Goal: Find specific page/section: Find specific page/section

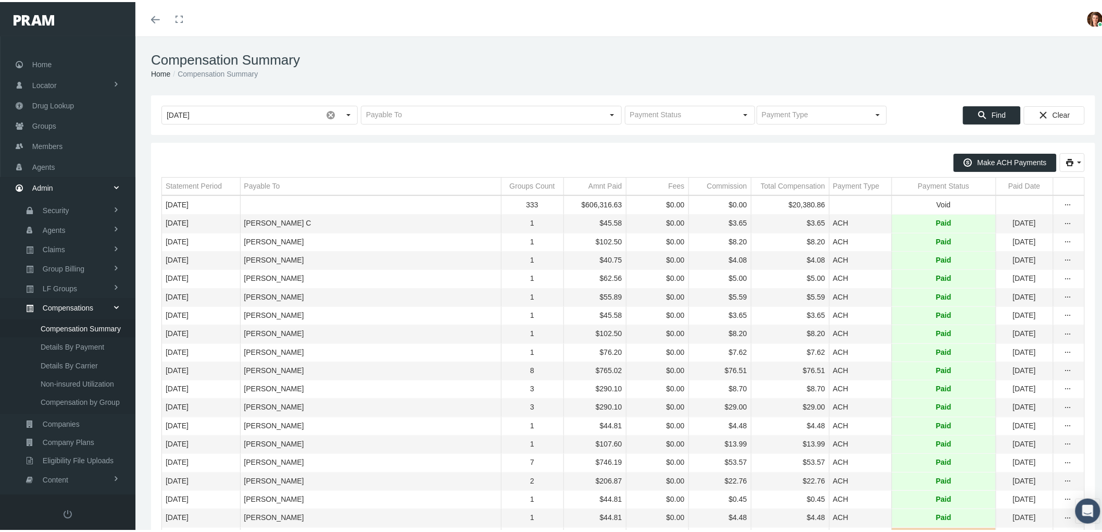
scroll to position [65, 0]
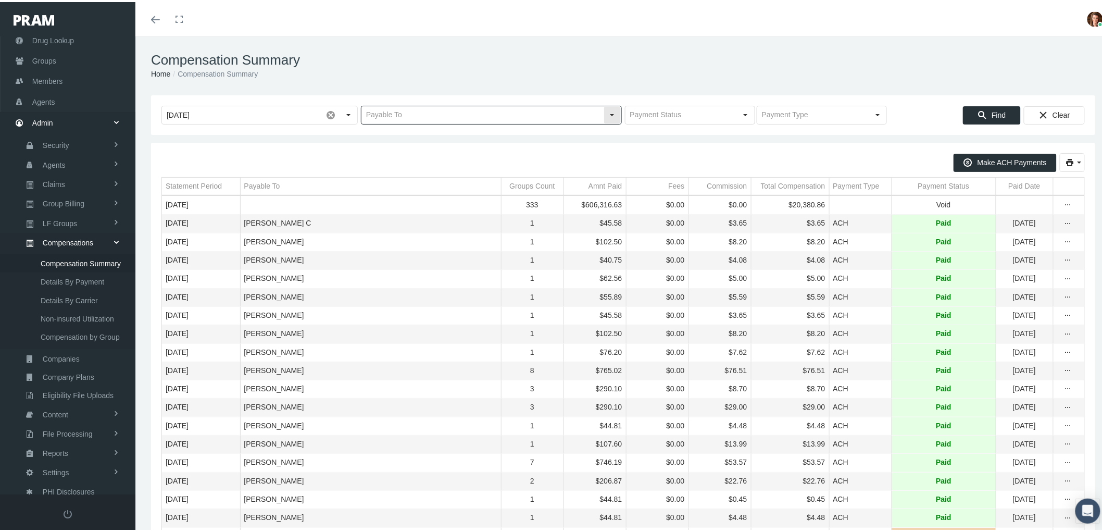
click at [407, 114] on input "text" at bounding box center [483, 113] width 242 height 18
click at [325, 114] on span at bounding box center [331, 113] width 18 height 18
type input "amber wise"
click at [454, 117] on input "text" at bounding box center [483, 113] width 242 height 18
type input "amber wise"
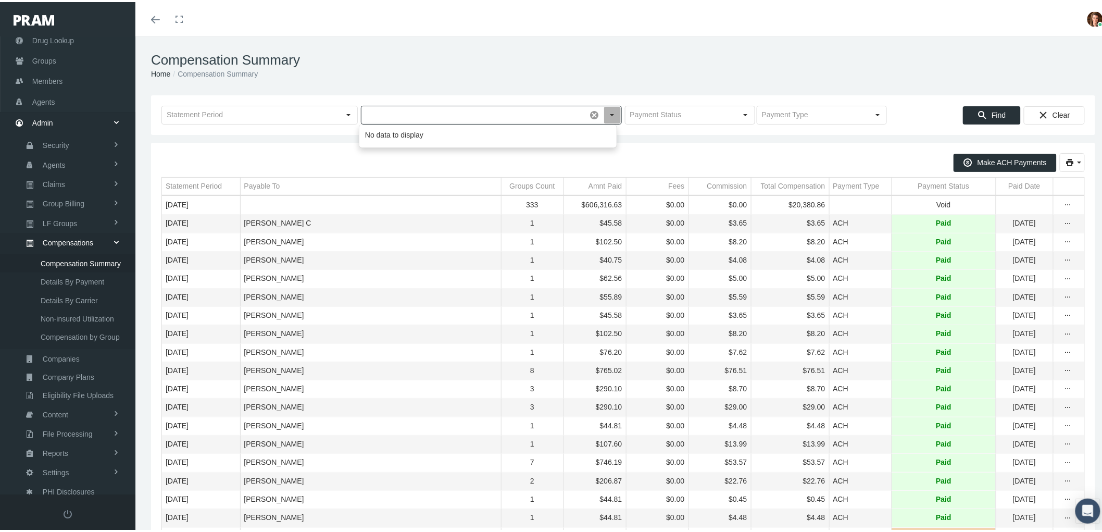
click at [450, 170] on div "Make ACH Payments" at bounding box center [624, 163] width 924 height 24
click at [449, 118] on input "text" at bounding box center [483, 113] width 242 height 18
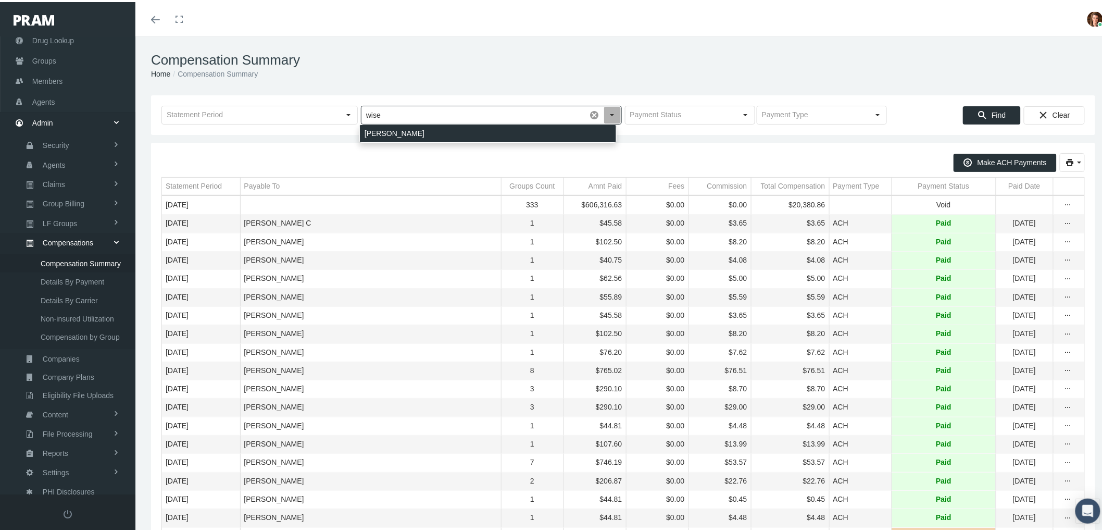
click at [451, 133] on div "WISE, AMBER" at bounding box center [488, 131] width 256 height 17
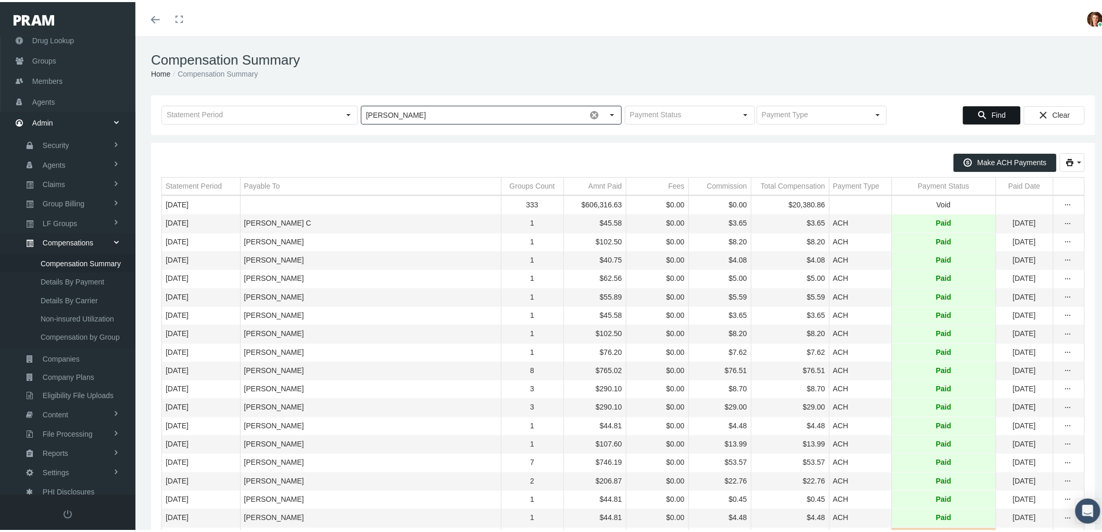
type input "WISE, AMBER"
click at [971, 121] on div "Find" at bounding box center [992, 113] width 57 height 17
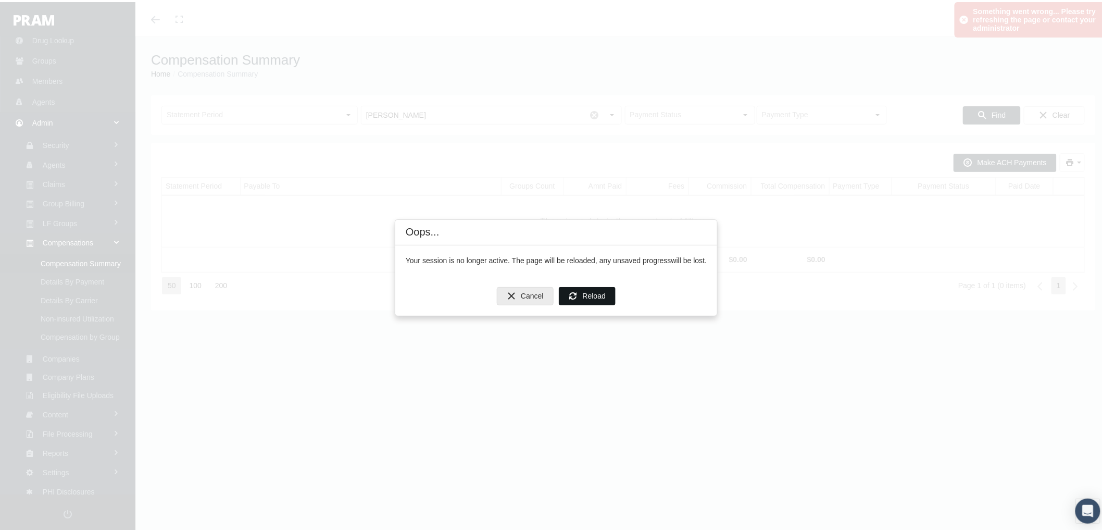
click at [604, 300] on div "Reload" at bounding box center [588, 294] width 56 height 17
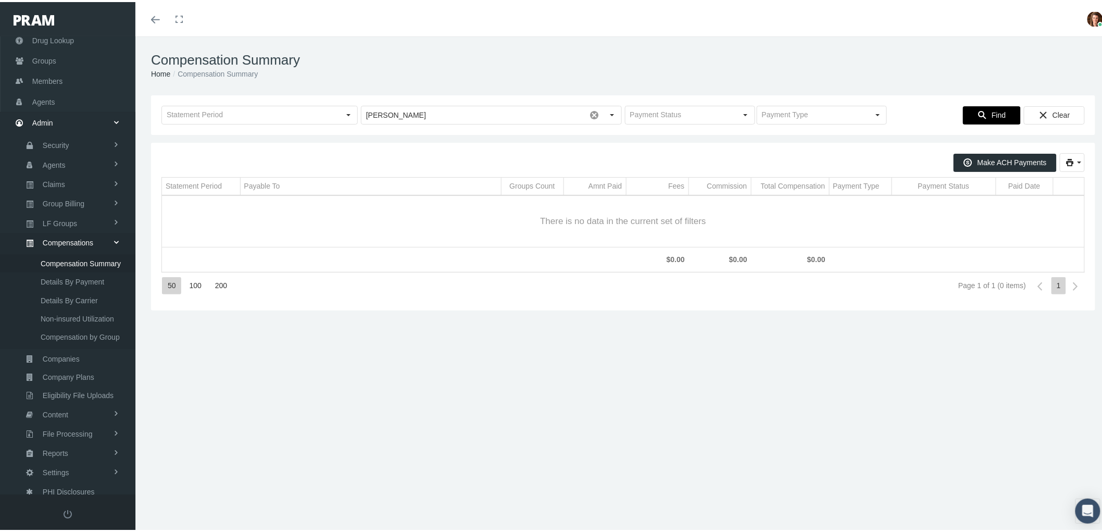
click at [978, 113] on icon "Find" at bounding box center [982, 112] width 9 height 9
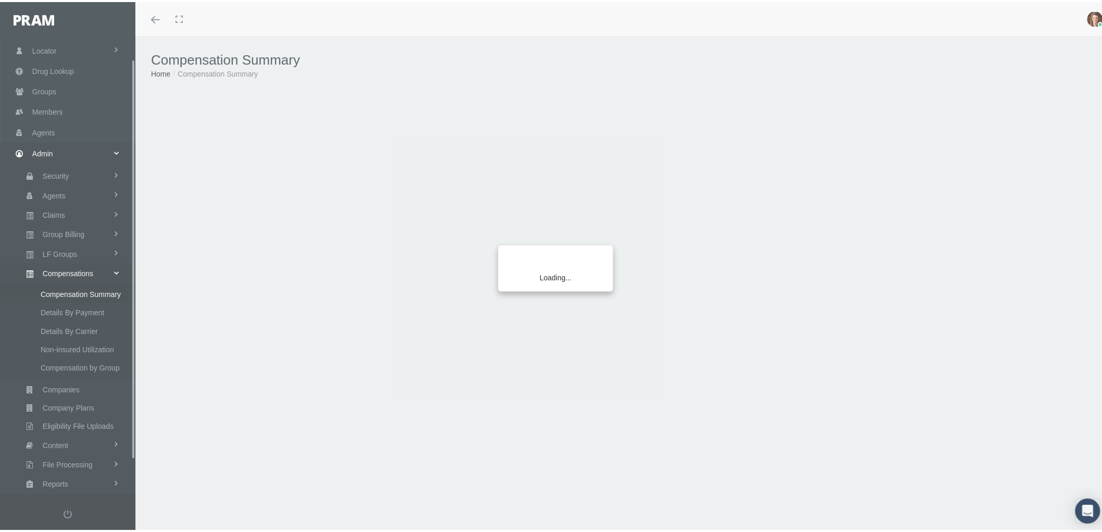
scroll to position [65, 0]
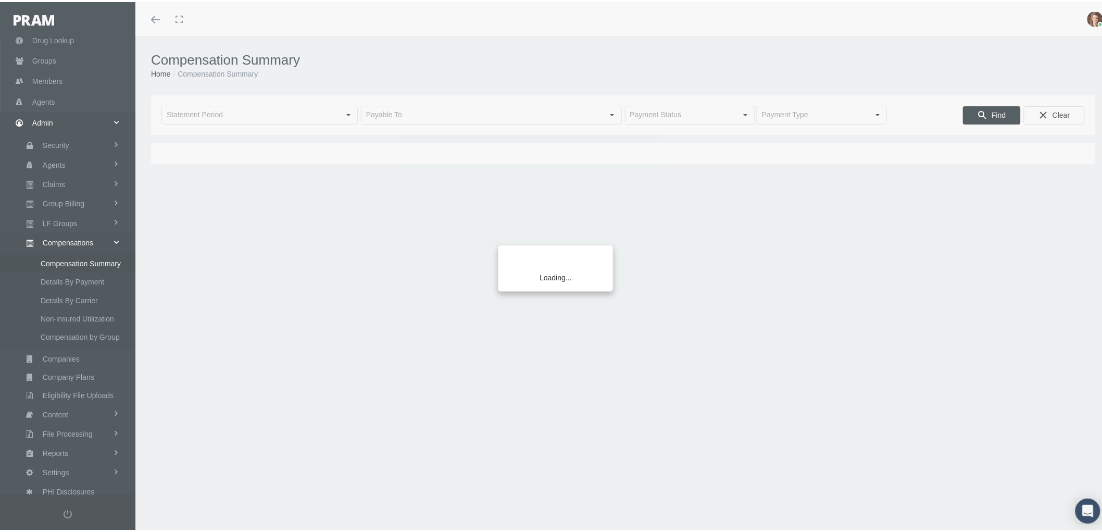
type input "[DATE]"
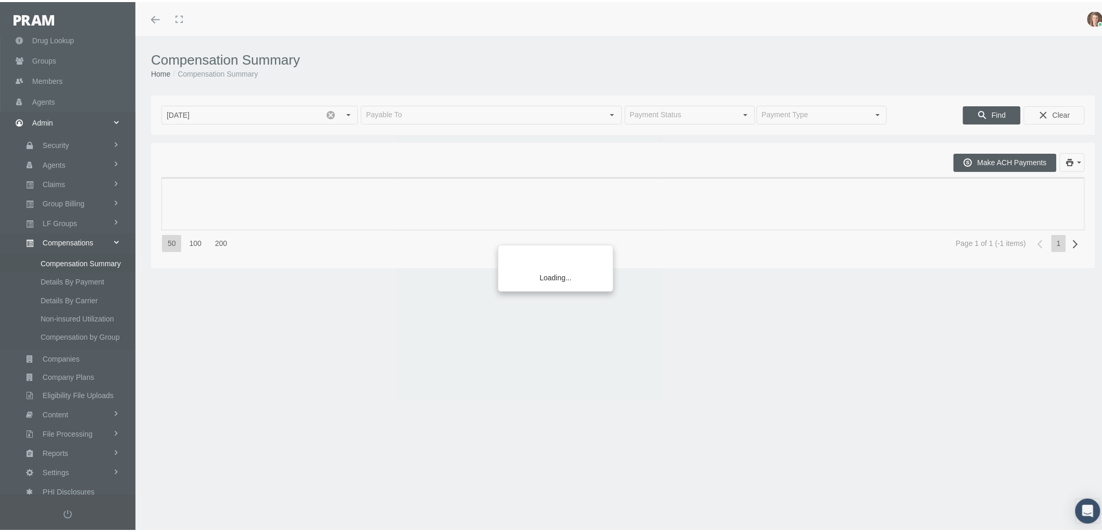
click at [418, 113] on div "Loading..." at bounding box center [551, 266] width 1102 height 532
click at [327, 114] on div "Loading..." at bounding box center [551, 266] width 1102 height 532
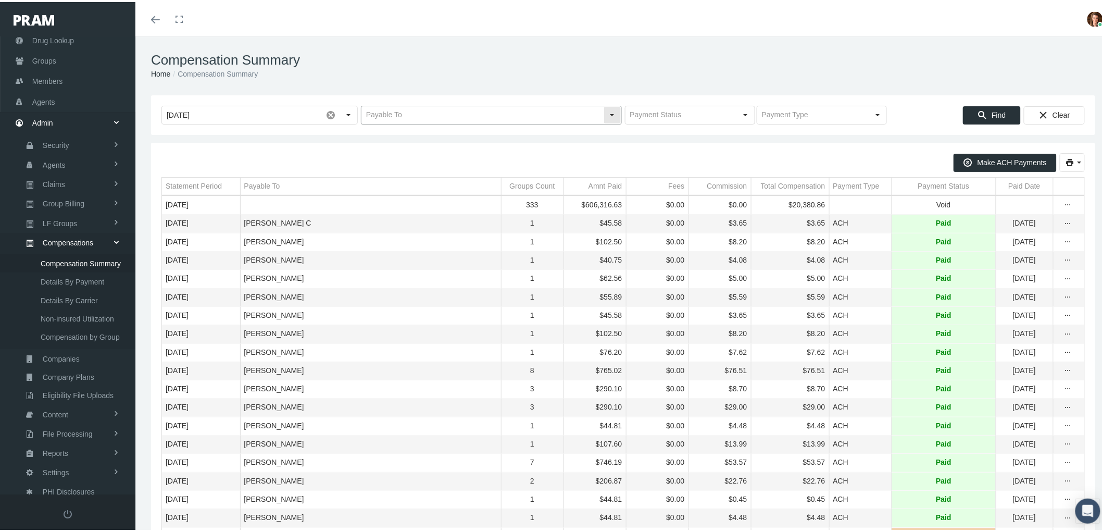
click at [413, 118] on input "text" at bounding box center [483, 113] width 242 height 18
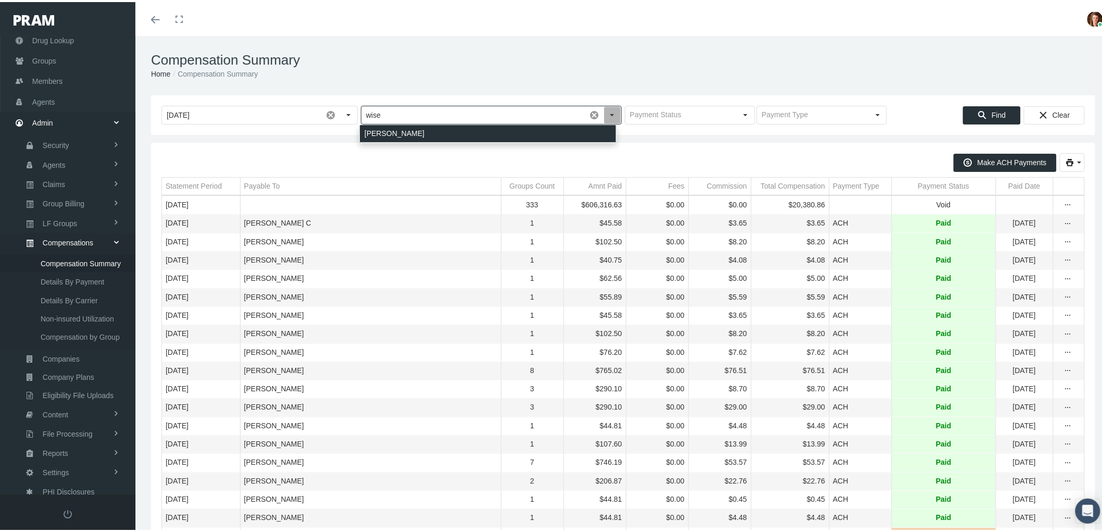
click at [408, 137] on div "WISE, AMBER" at bounding box center [488, 131] width 256 height 17
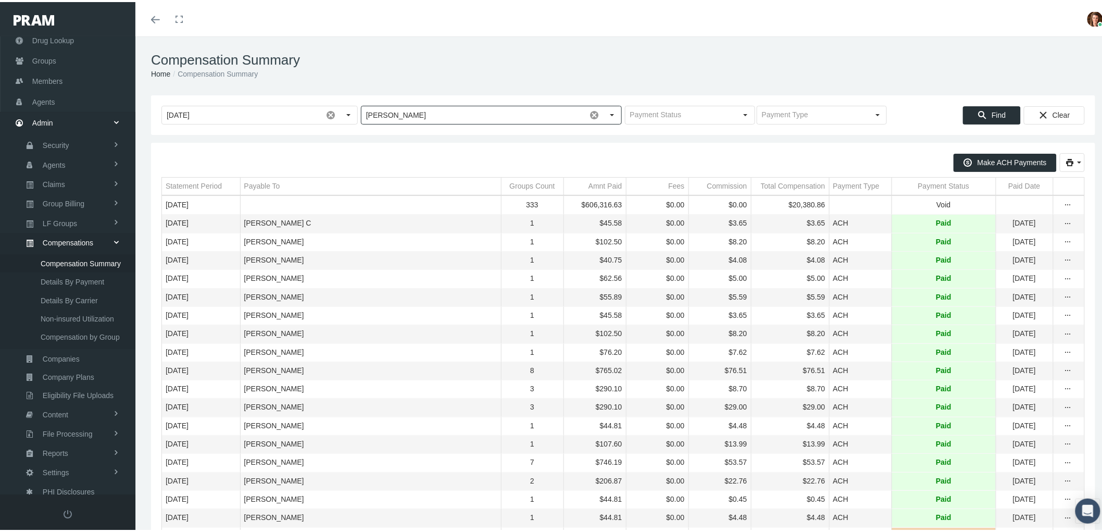
type input "WISE, AMBER"
click at [992, 113] on span "Find" at bounding box center [999, 113] width 14 height 8
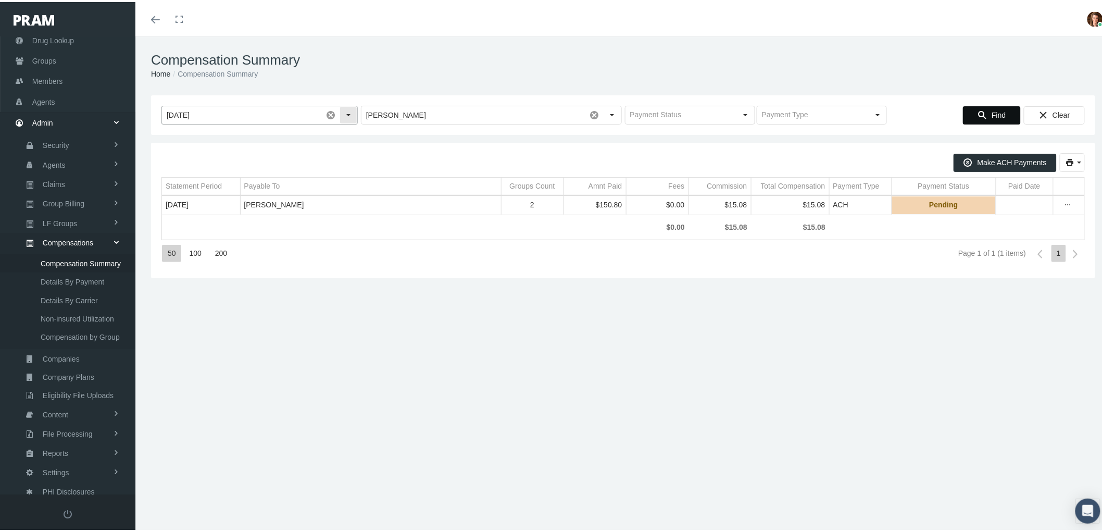
click at [329, 111] on span at bounding box center [331, 113] width 18 height 18
click at [992, 109] on span "Find" at bounding box center [999, 113] width 14 height 8
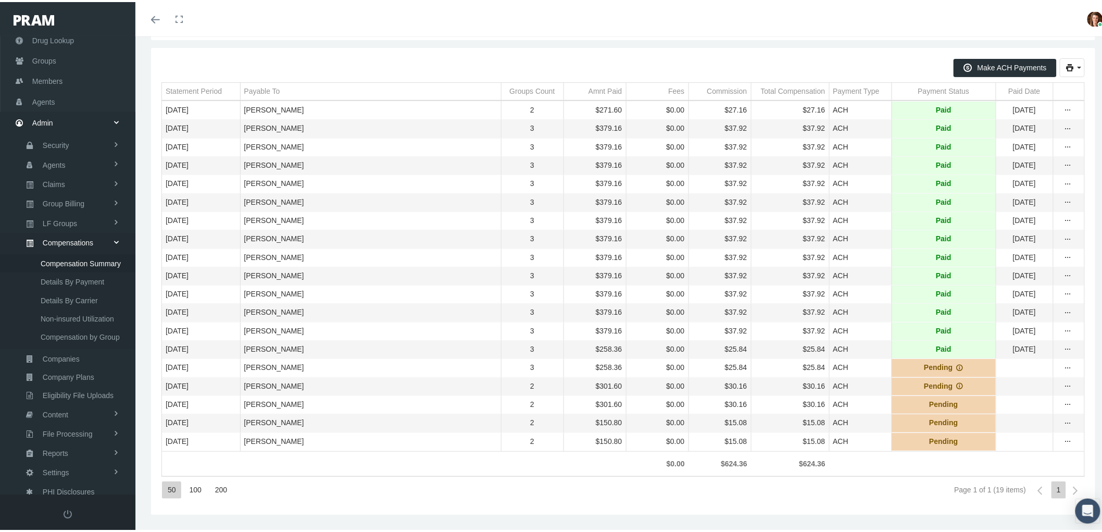
scroll to position [115, 0]
click at [1064, 362] on icon "more" at bounding box center [1068, 366] width 9 height 9
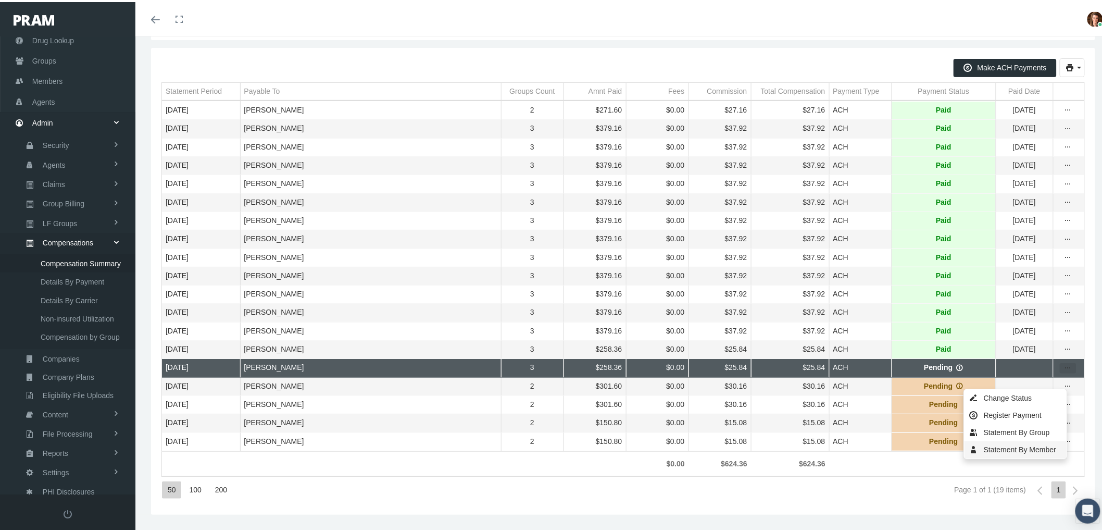
click at [1006, 439] on div "Statement By Member" at bounding box center [1016, 447] width 102 height 17
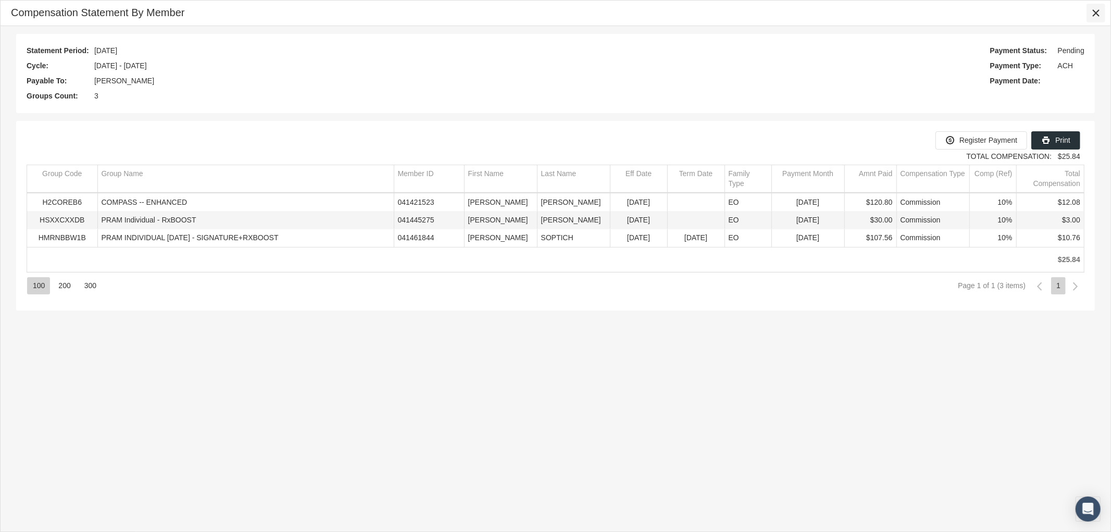
click at [1095, 14] on icon "Close" at bounding box center [1096, 12] width 9 height 9
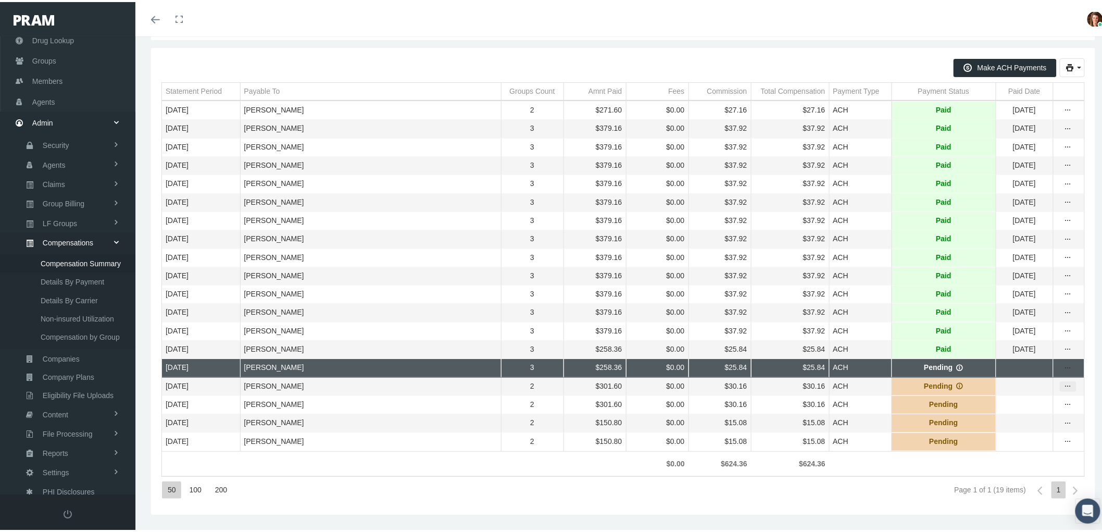
click at [1065, 382] on div "more" at bounding box center [1069, 384] width 16 height 9
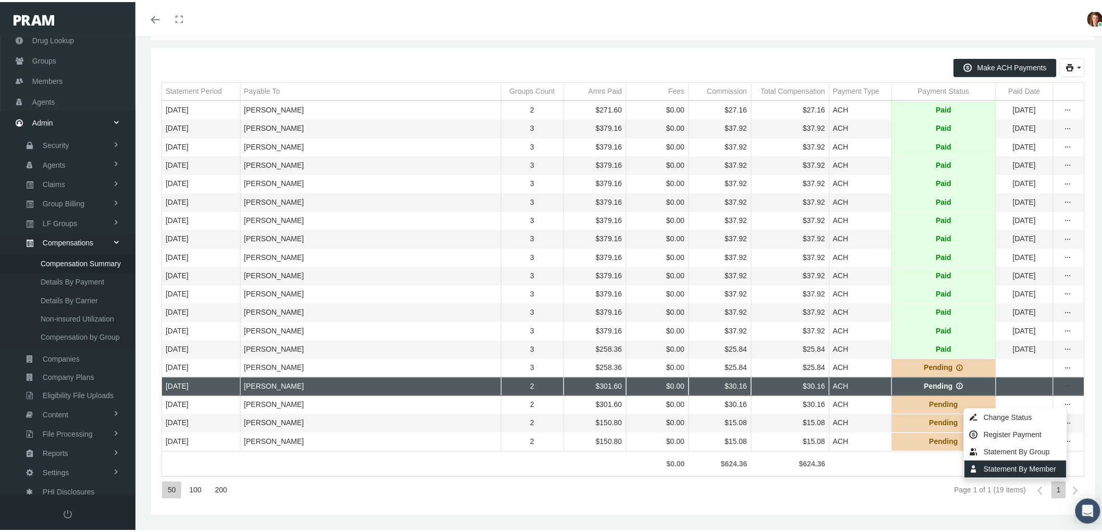
click at [1012, 459] on div "Statement By Member" at bounding box center [1016, 467] width 102 height 17
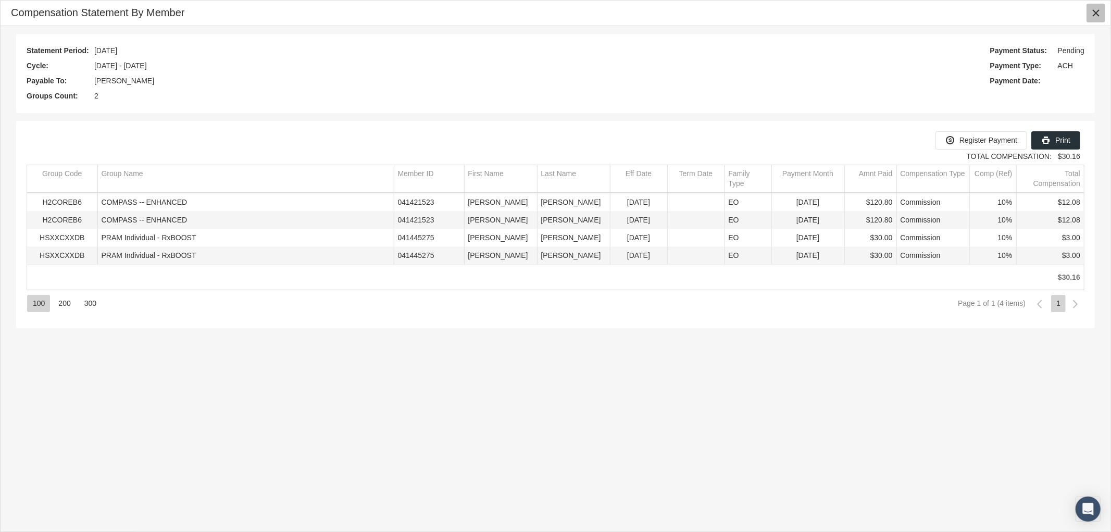
click at [1097, 13] on icon "Close" at bounding box center [1096, 12] width 9 height 9
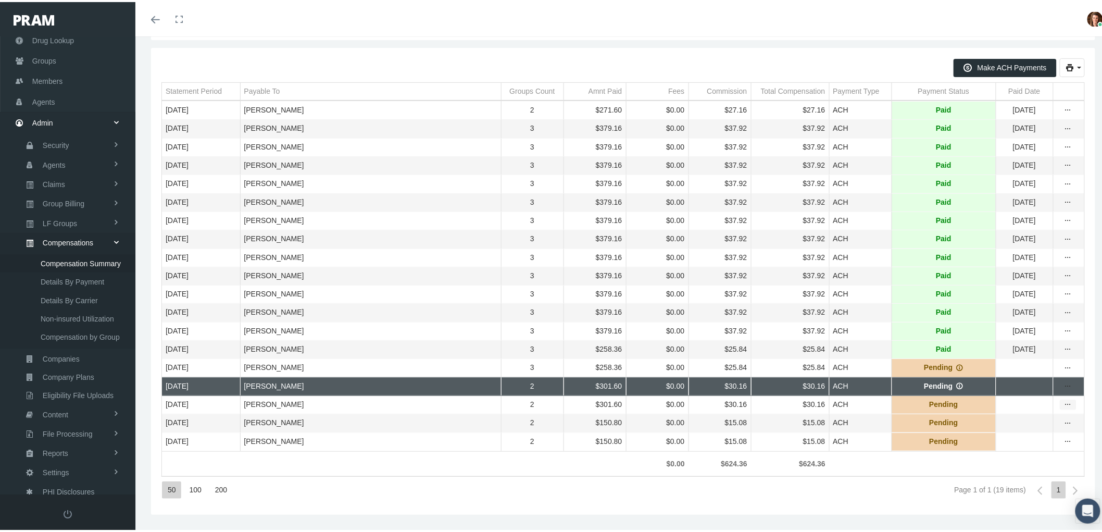
click at [1064, 401] on icon "more" at bounding box center [1068, 402] width 9 height 9
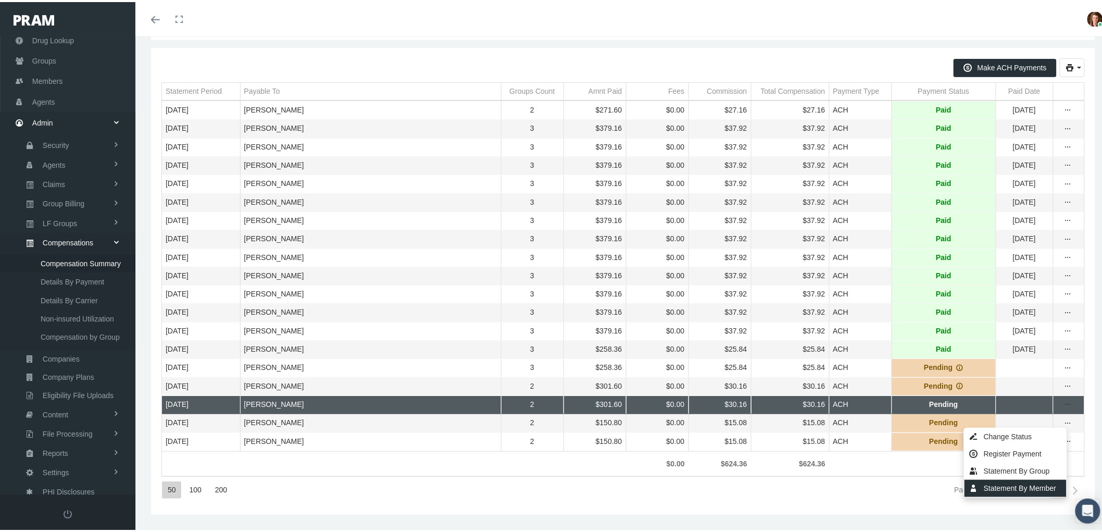
click at [1023, 478] on div "Statement By Member" at bounding box center [1016, 486] width 102 height 17
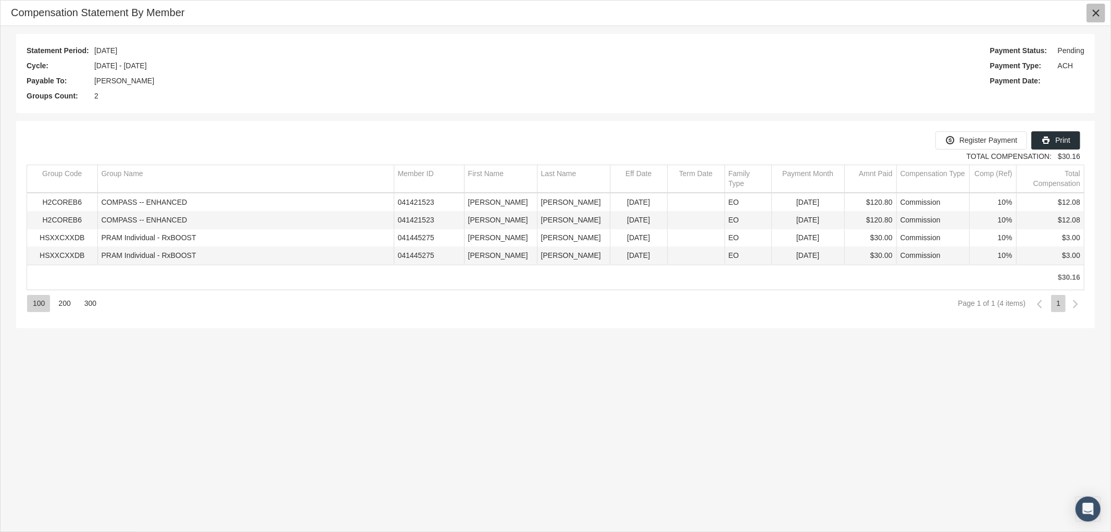
click at [1098, 21] on div "Close" at bounding box center [1096, 13] width 18 height 18
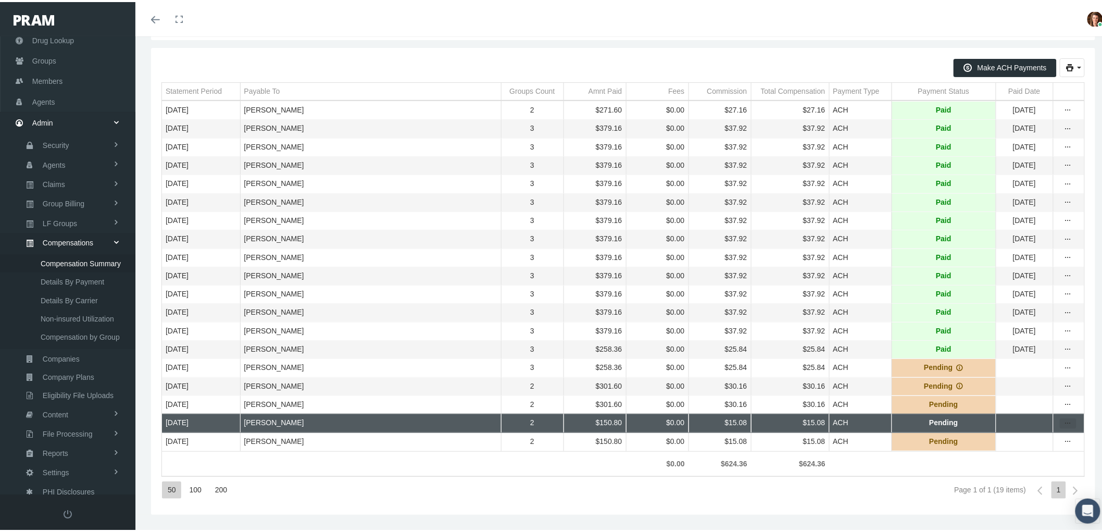
click at [1064, 420] on icon "more" at bounding box center [1068, 421] width 9 height 9
click at [1028, 497] on div "Statement By Member" at bounding box center [1016, 505] width 102 height 17
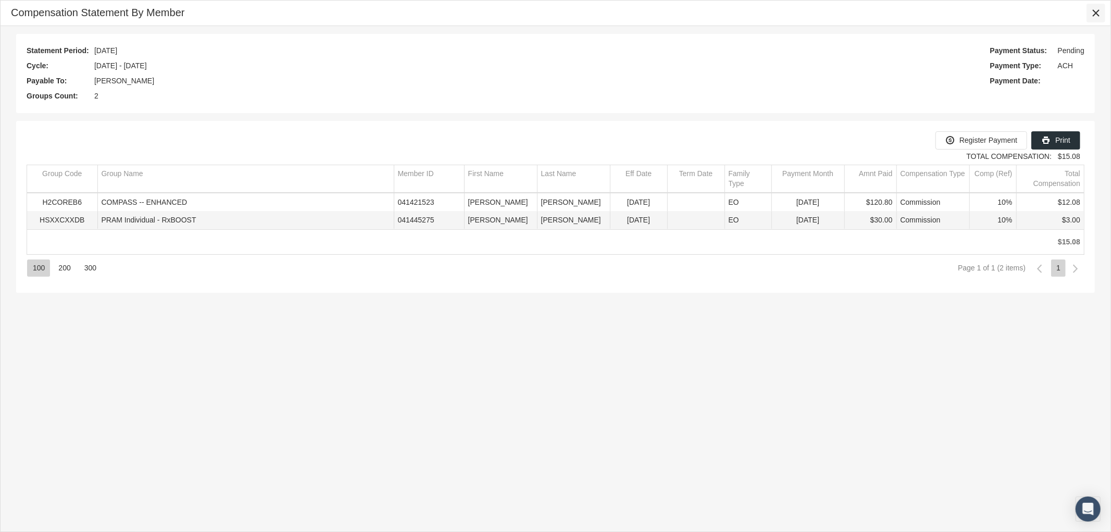
click at [1101, 14] on div "Close" at bounding box center [1096, 13] width 18 height 18
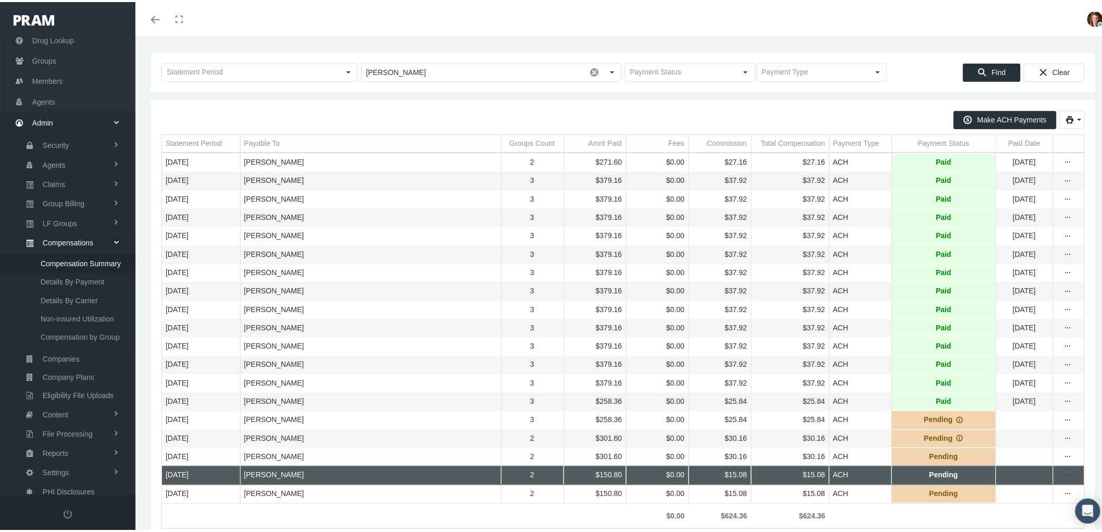
scroll to position [0, 0]
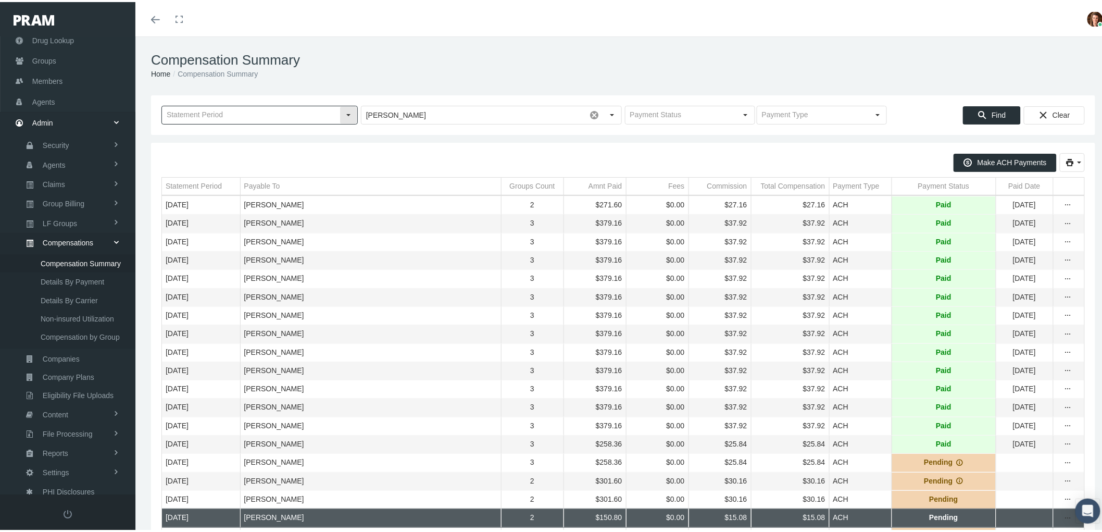
click at [348, 114] on div "Select" at bounding box center [348, 113] width 17 height 17
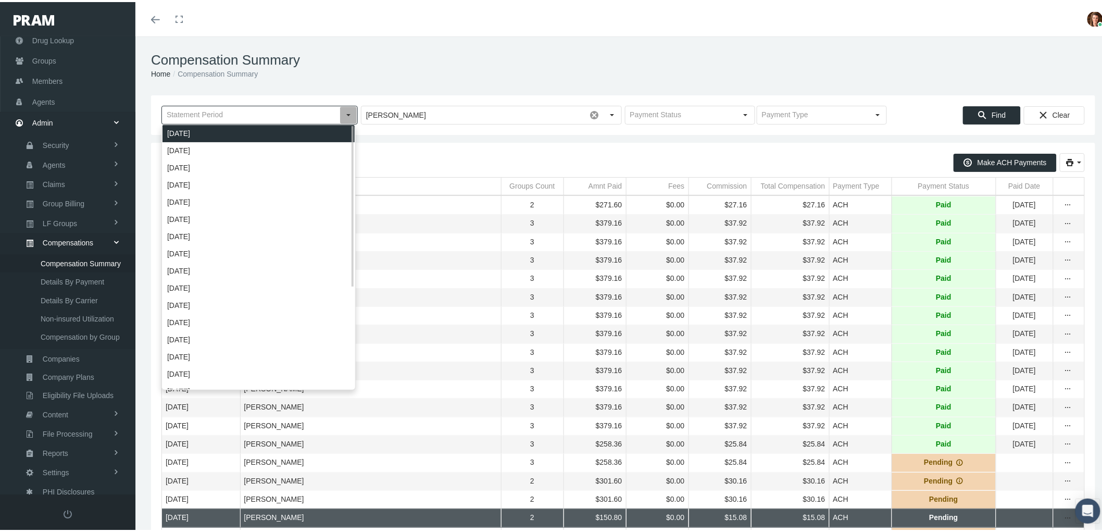
click at [304, 134] on div "[DATE]" at bounding box center [259, 131] width 192 height 17
type input "[DATE]"
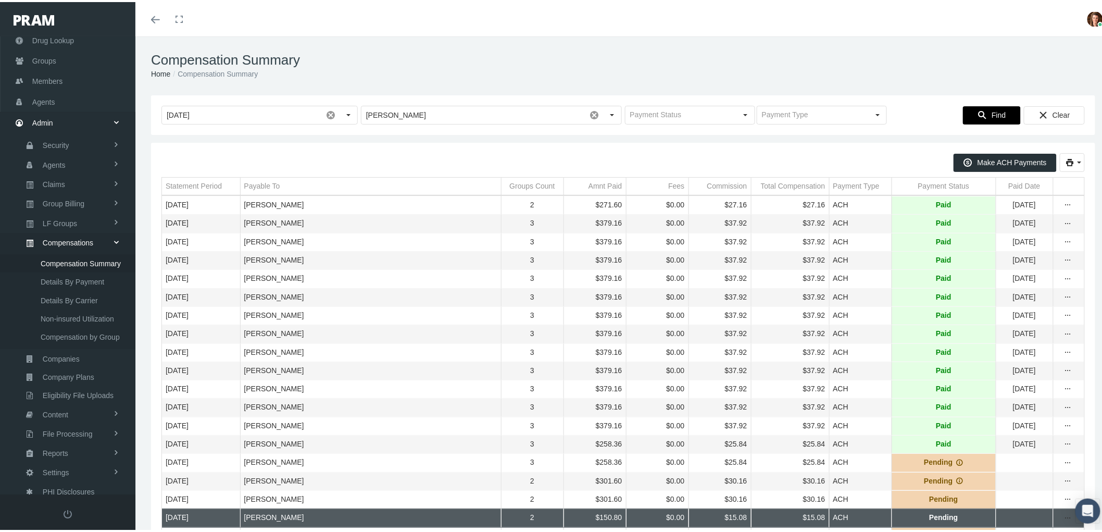
click at [978, 115] on icon "Find" at bounding box center [982, 112] width 9 height 9
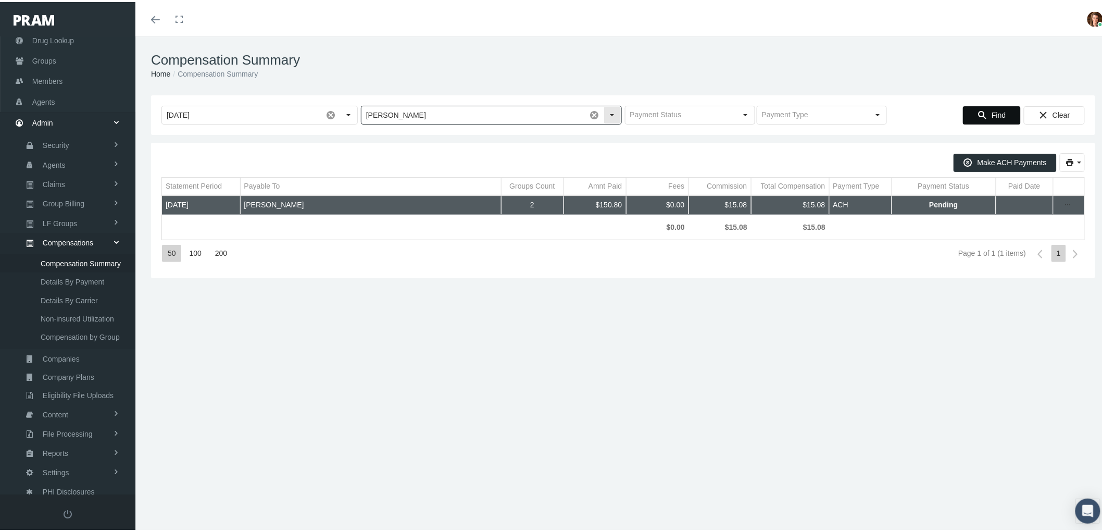
click at [586, 110] on span at bounding box center [595, 113] width 18 height 18
click at [972, 105] on div "Find" at bounding box center [992, 113] width 57 height 17
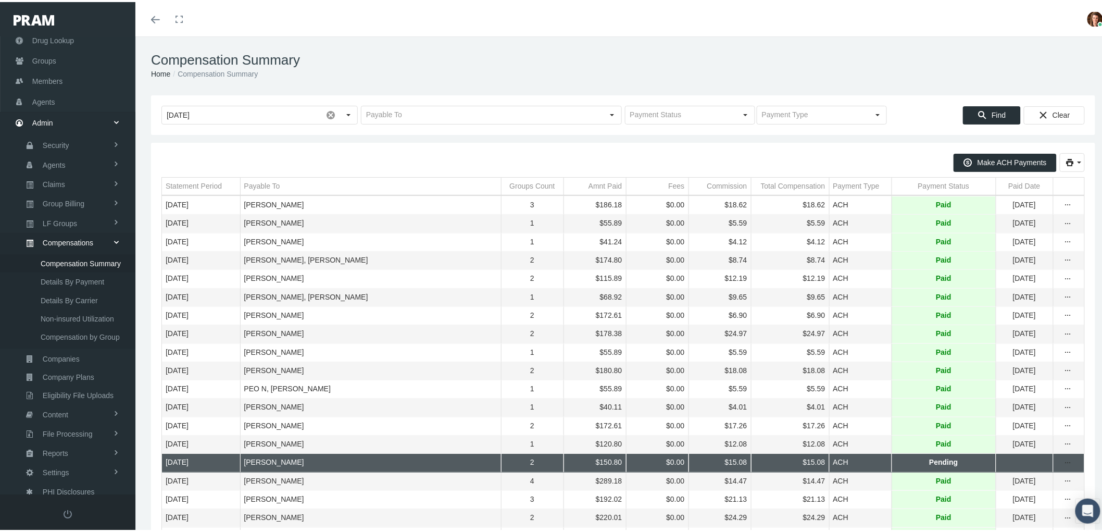
click at [898, 183] on td "Payment Status" at bounding box center [944, 185] width 104 height 18
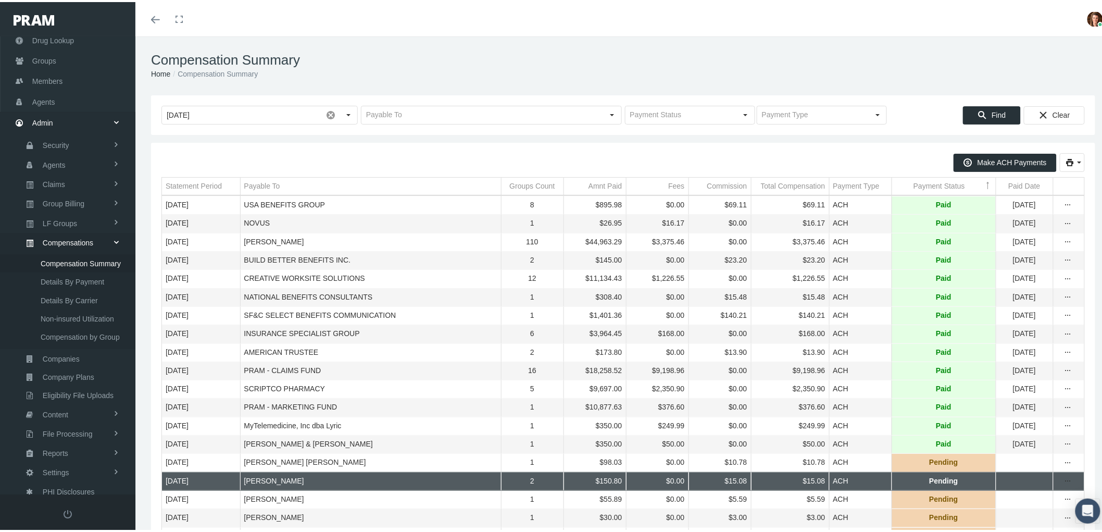
click at [898, 184] on td "Payment Status" at bounding box center [944, 185] width 104 height 18
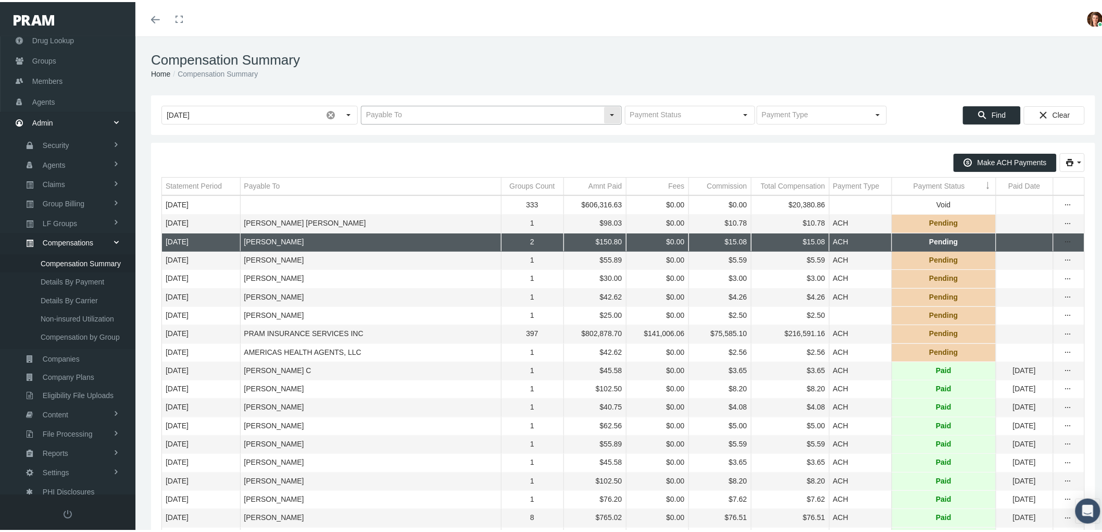
click at [405, 112] on input "text" at bounding box center [483, 113] width 242 height 18
click at [329, 111] on span at bounding box center [331, 113] width 18 height 18
type input "jill rupp"
click at [397, 107] on input "text" at bounding box center [483, 113] width 242 height 18
drag, startPoint x: 466, startPoint y: 110, endPoint x: 321, endPoint y: 104, distance: 145.0
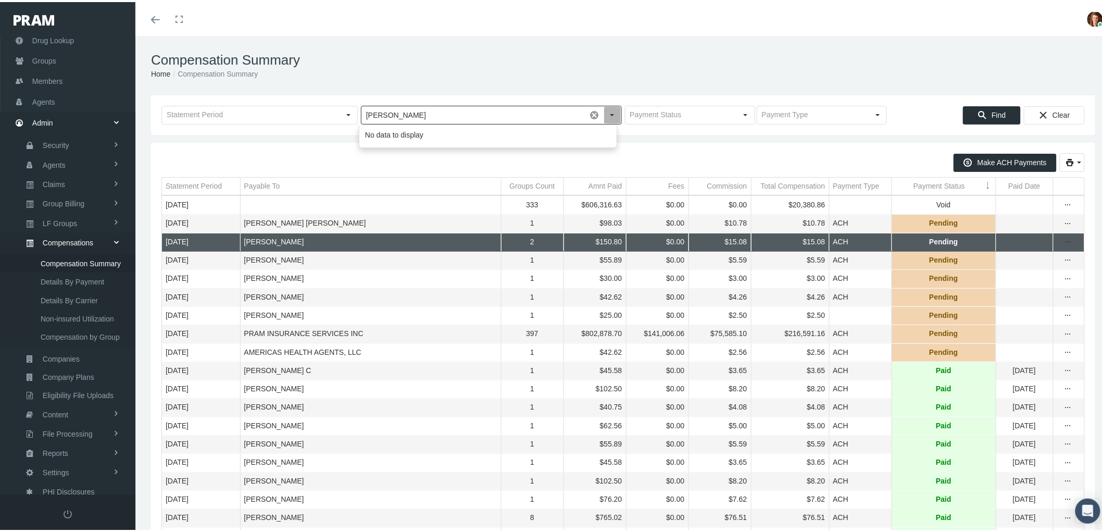
click at [330, 101] on div "Pull down to refresh... Release to refresh... Refreshing... August 2025 July 20…" at bounding box center [623, 113] width 945 height 40
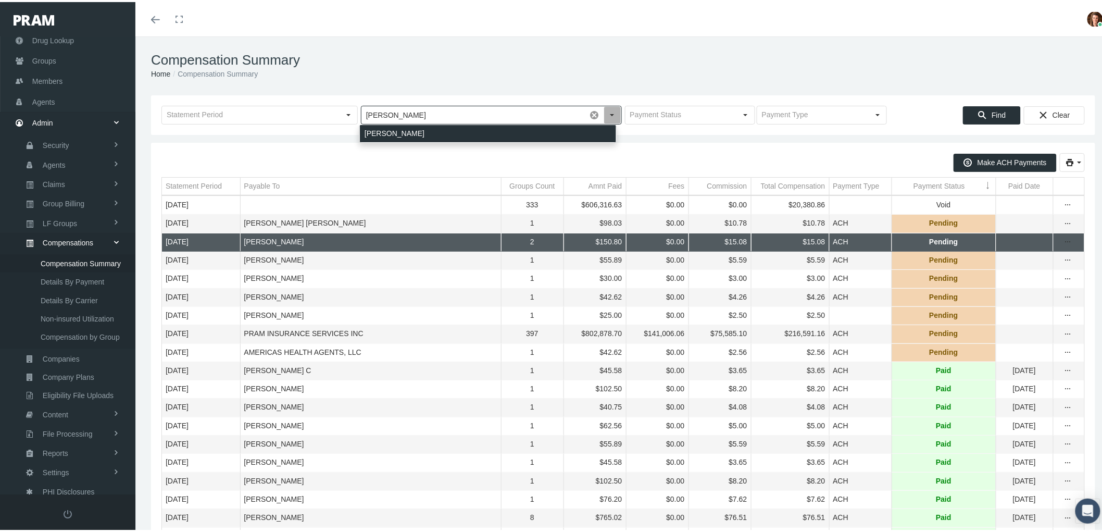
click at [389, 137] on div "RUPP, JILL" at bounding box center [488, 131] width 256 height 17
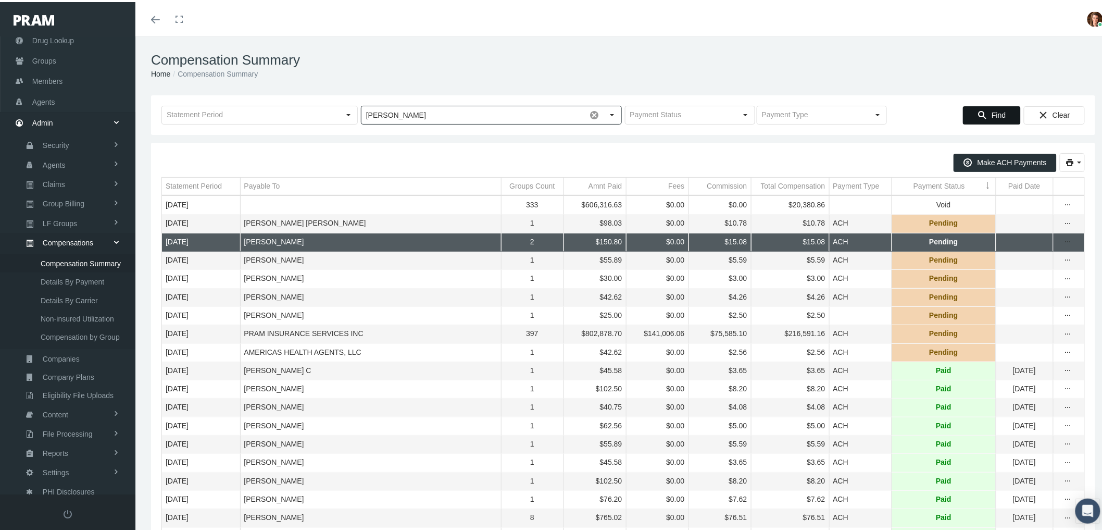
type input "RUPP, JILL"
click at [978, 110] on icon "Find" at bounding box center [982, 112] width 9 height 9
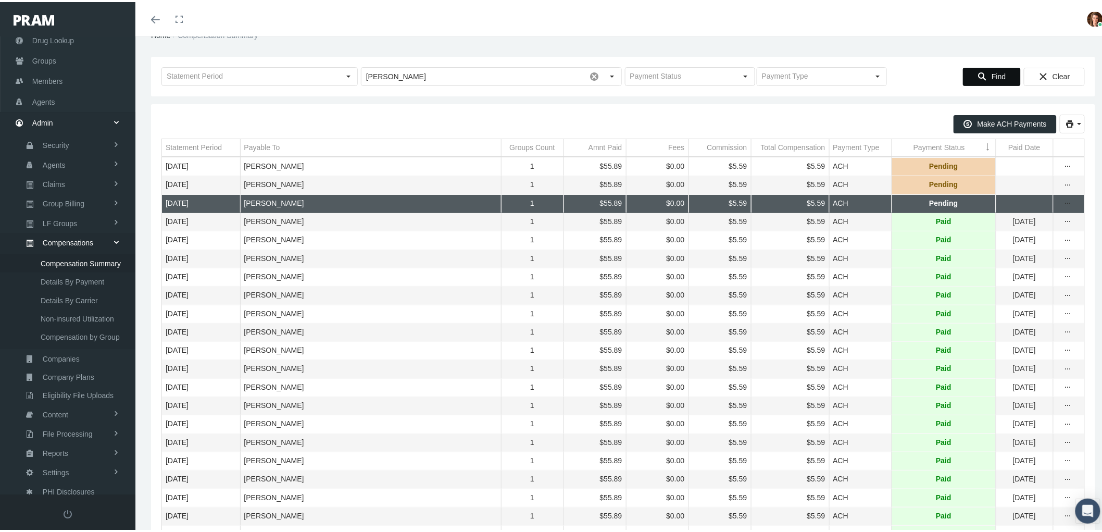
scroll to position [38, 0]
click at [351, 73] on div "Select" at bounding box center [348, 75] width 17 height 17
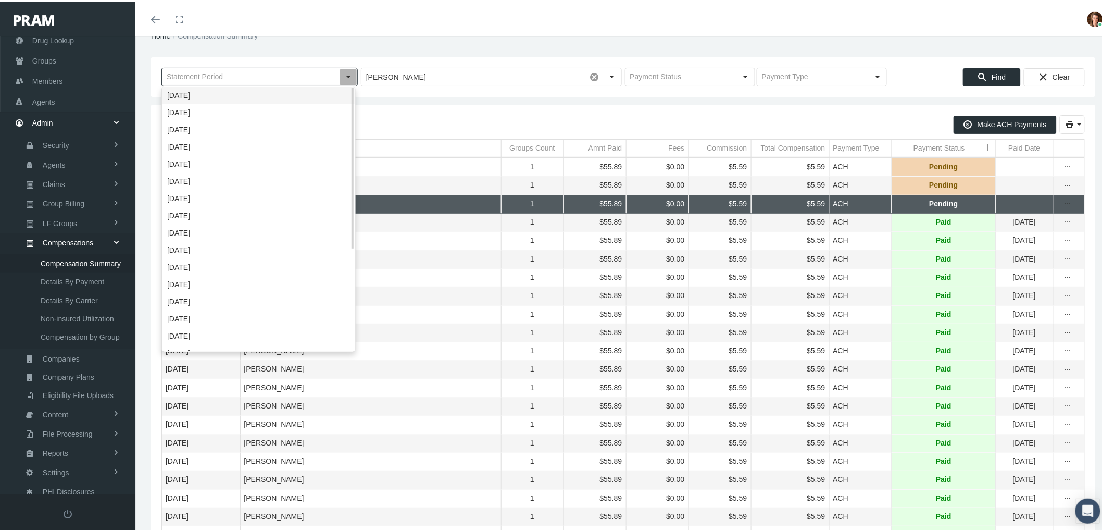
click at [325, 90] on div "[DATE]" at bounding box center [259, 93] width 192 height 17
type input "[DATE]"
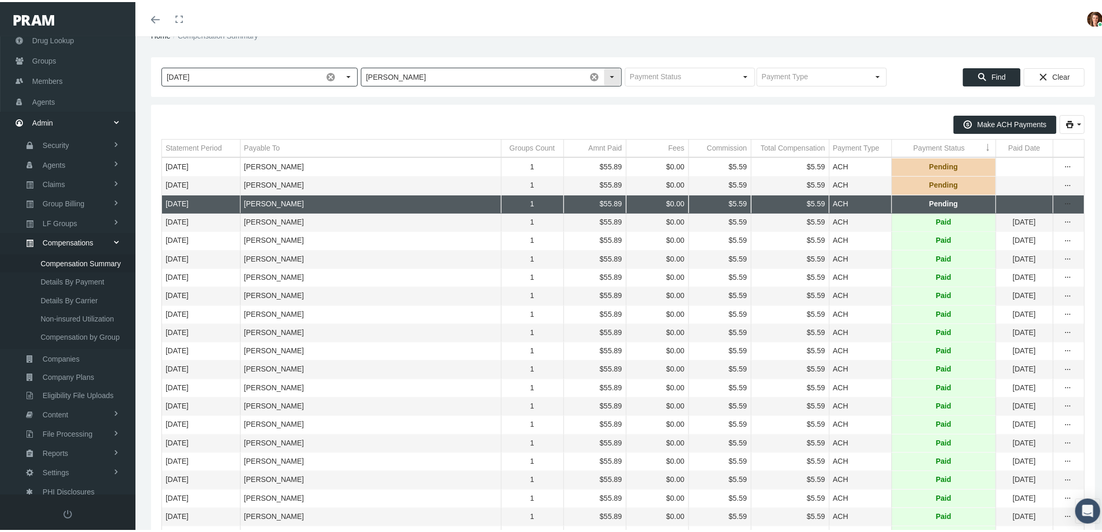
click at [590, 69] on span at bounding box center [595, 75] width 18 height 18
click at [992, 71] on span "Find" at bounding box center [999, 75] width 14 height 8
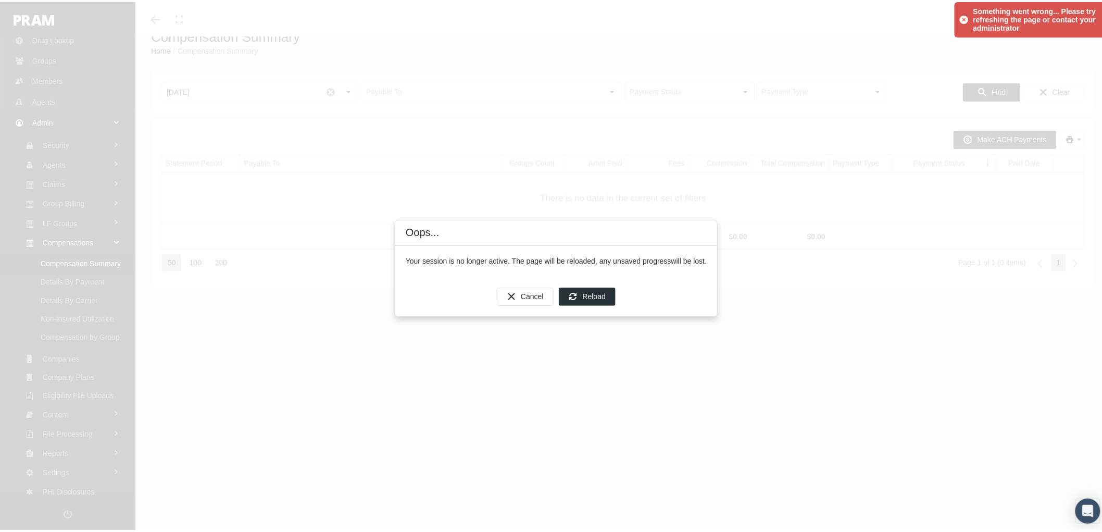
scroll to position [23, 0]
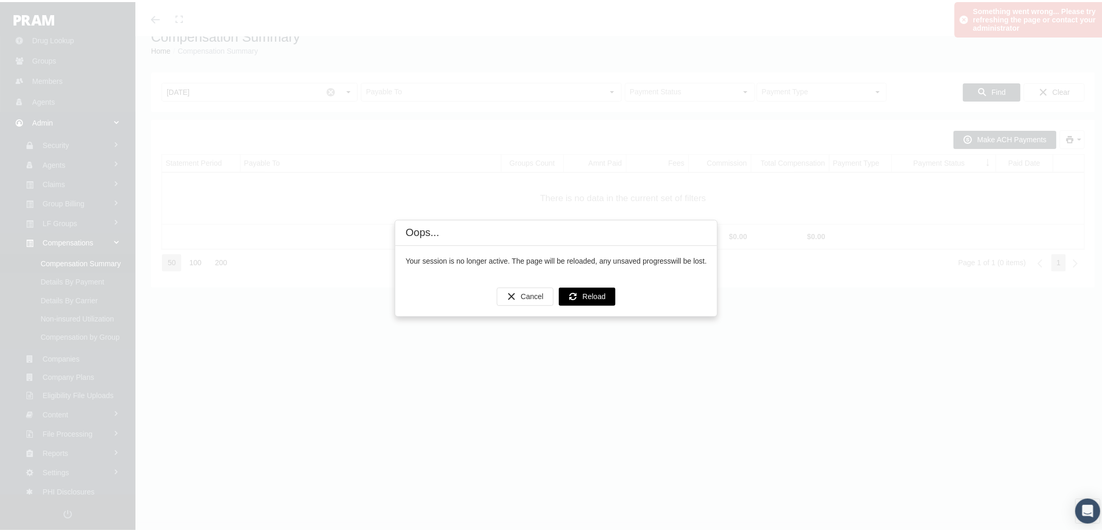
click at [585, 293] on span "Reload" at bounding box center [594, 294] width 23 height 8
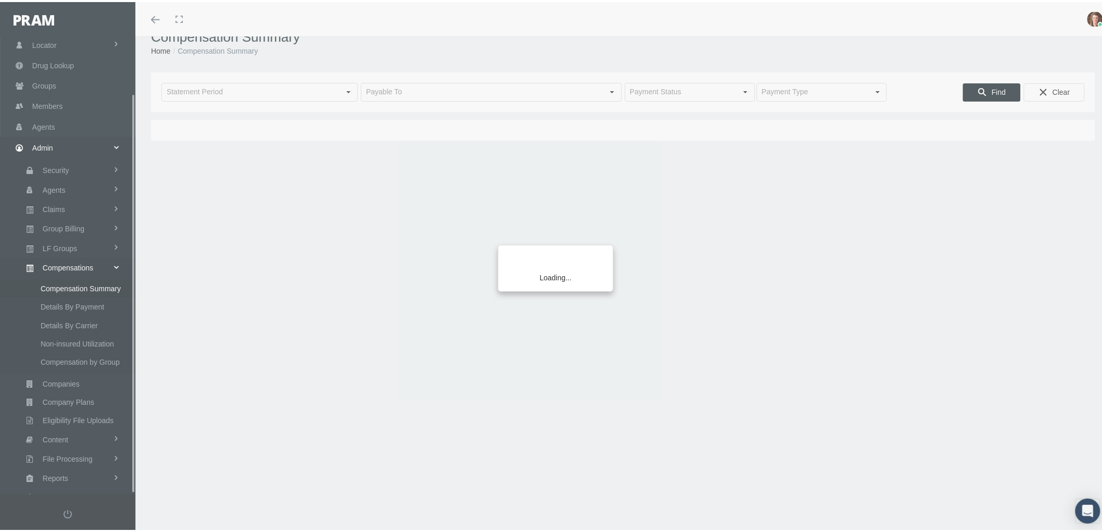
scroll to position [65, 0]
type input "[DATE]"
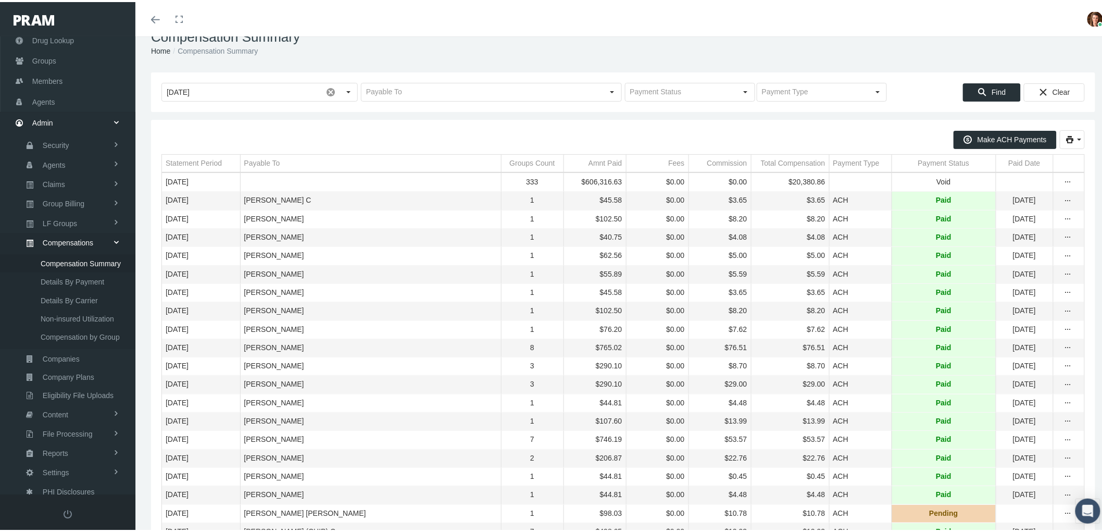
click at [923, 164] on div "Payment Status" at bounding box center [945, 161] width 52 height 10
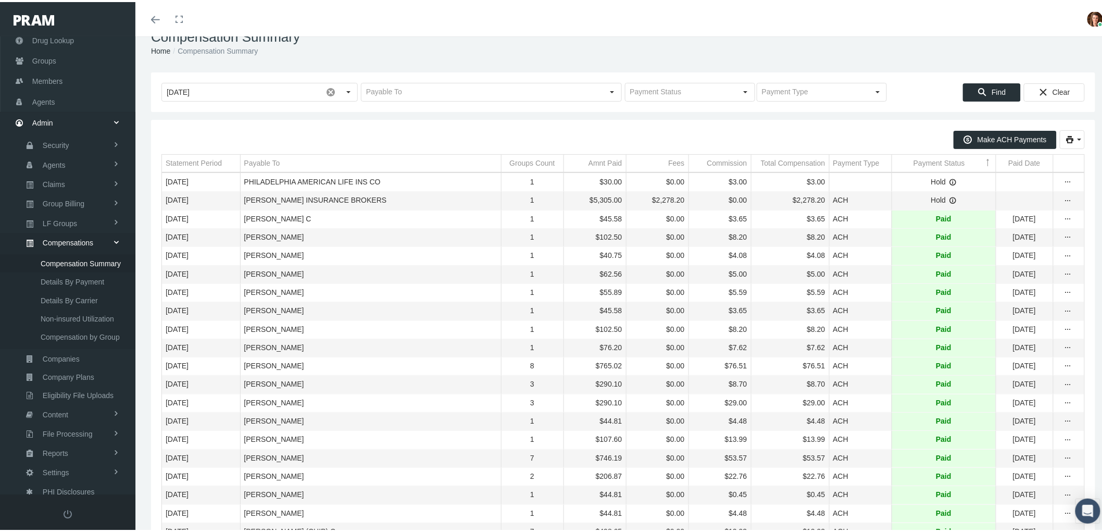
click at [902, 160] on td "Payment Status" at bounding box center [944, 162] width 104 height 18
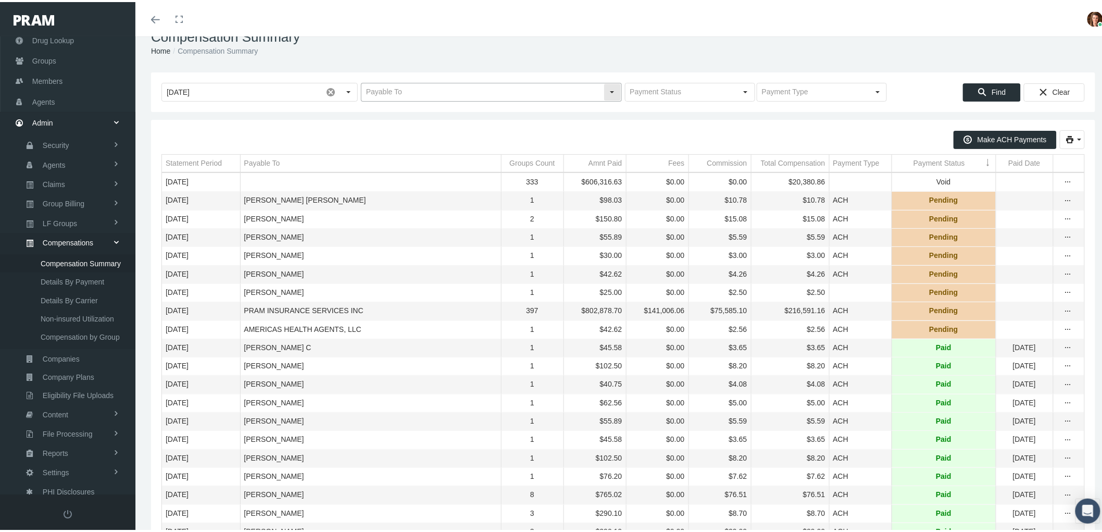
click at [410, 90] on input "text" at bounding box center [483, 90] width 242 height 18
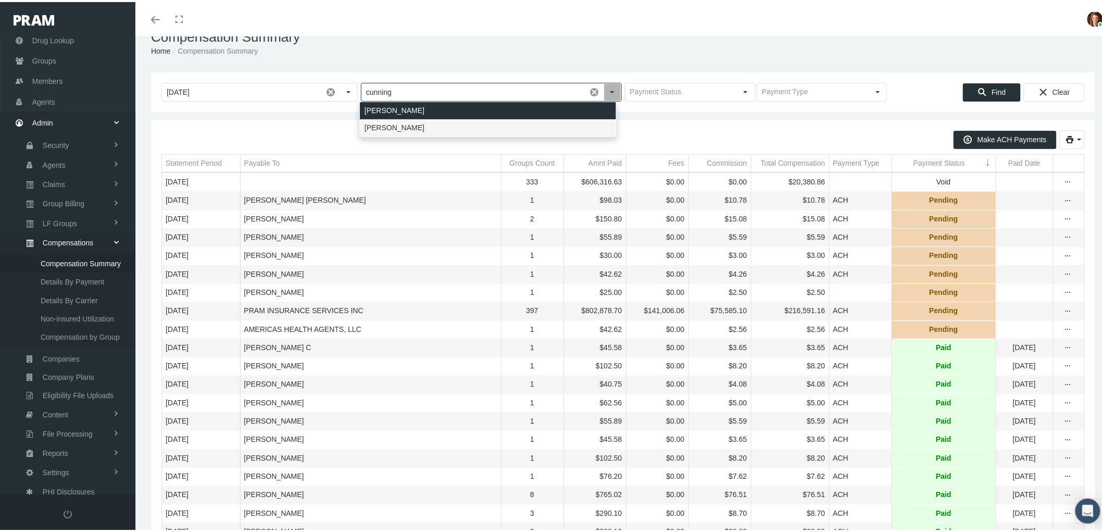
click at [410, 124] on div "CUNNINGHAM, JOHNNY MAURICE" at bounding box center [488, 125] width 256 height 17
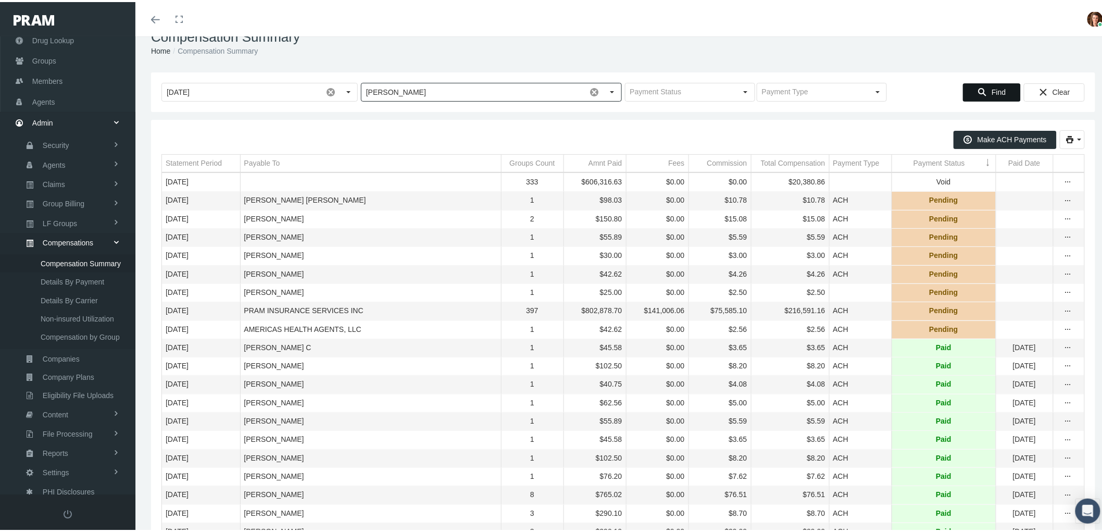
type input "CUNNINGHAM, JOHNNY MAURICE"
click at [978, 90] on icon "Find" at bounding box center [982, 89] width 9 height 9
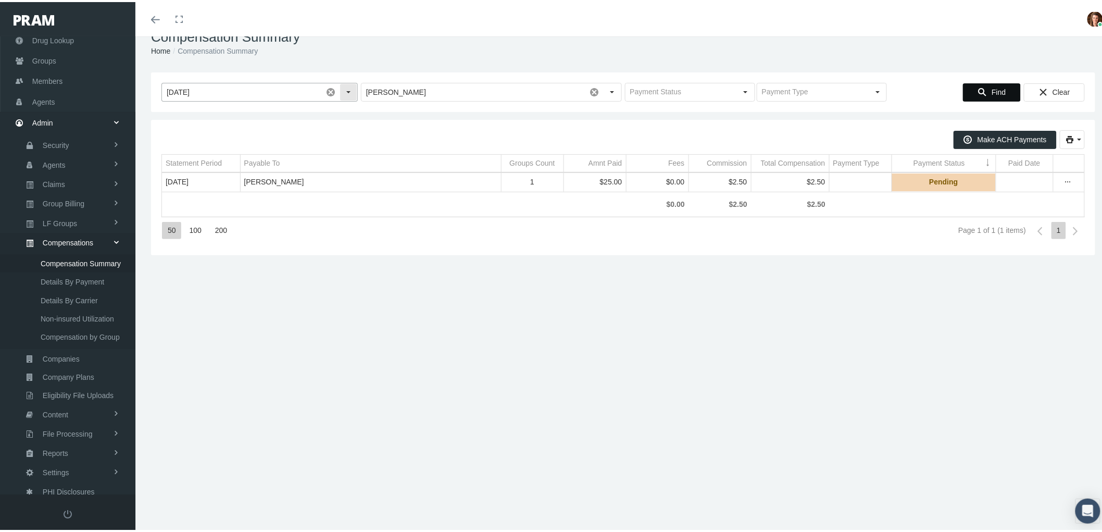
click at [327, 91] on span at bounding box center [331, 90] width 18 height 18
click at [993, 86] on span "Find" at bounding box center [999, 90] width 14 height 8
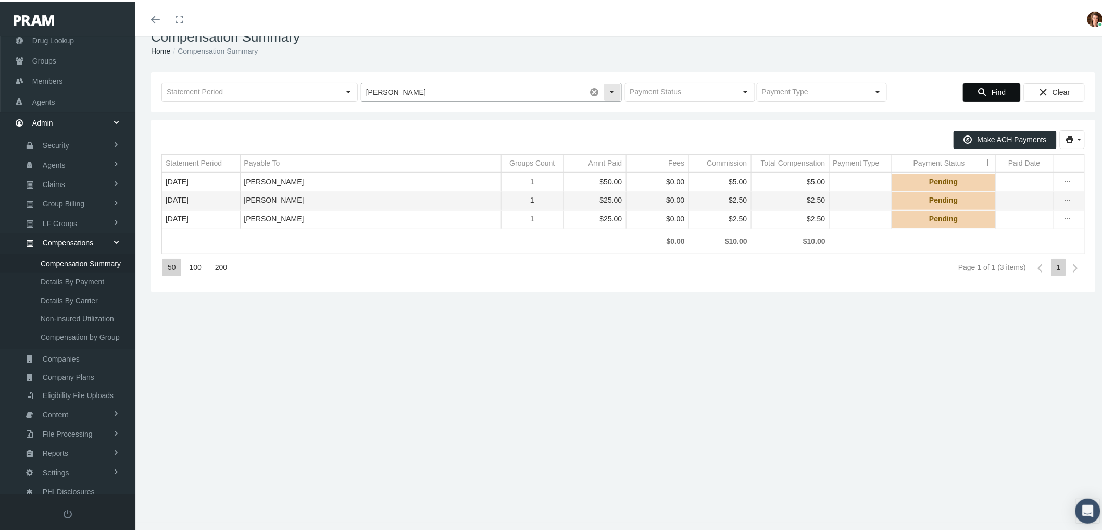
click at [590, 91] on span at bounding box center [595, 90] width 18 height 18
click at [348, 89] on div "Select" at bounding box center [348, 90] width 17 height 17
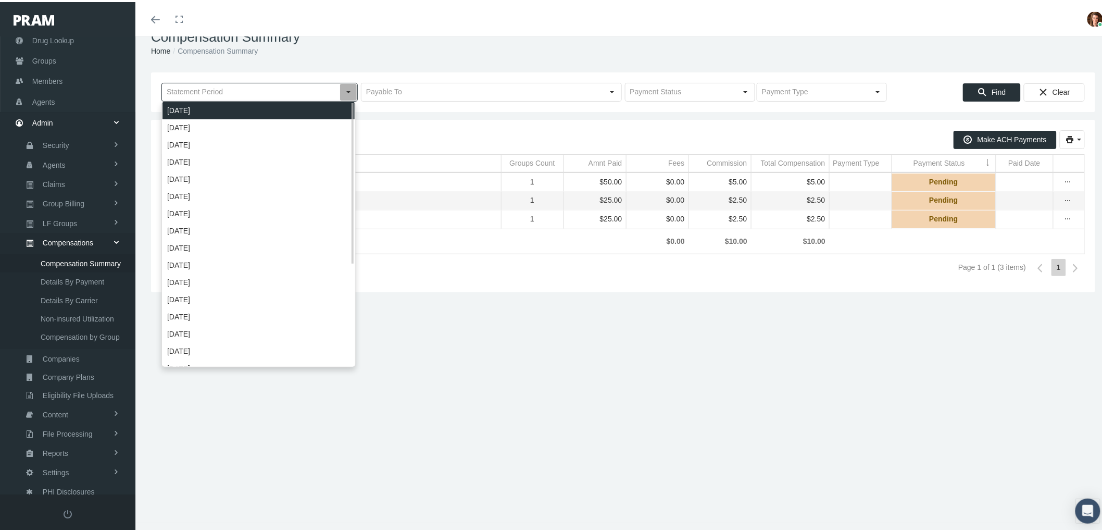
click at [228, 115] on div "[DATE]" at bounding box center [259, 108] width 192 height 17
type input "[DATE]"
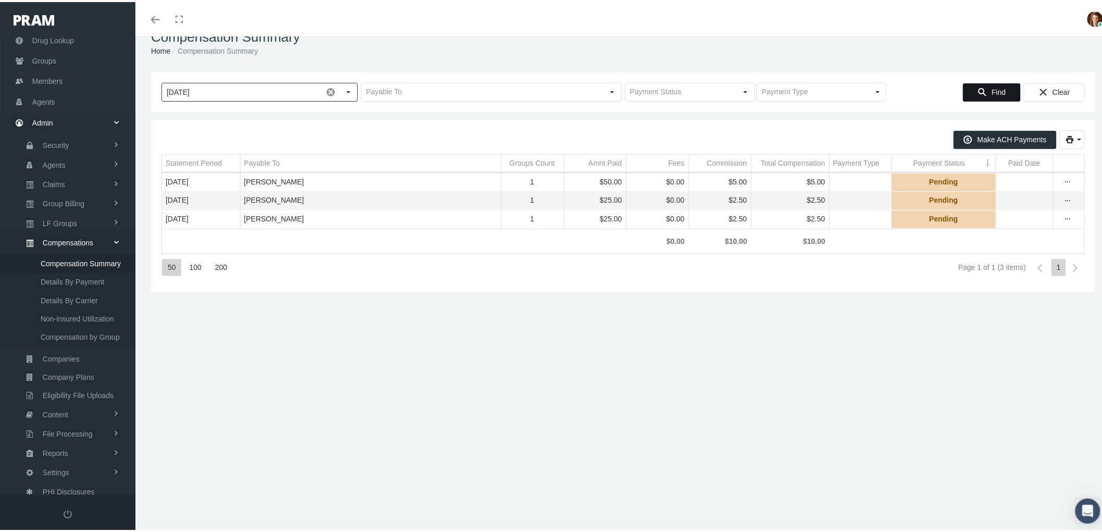
click at [978, 92] on icon "Find" at bounding box center [982, 89] width 9 height 9
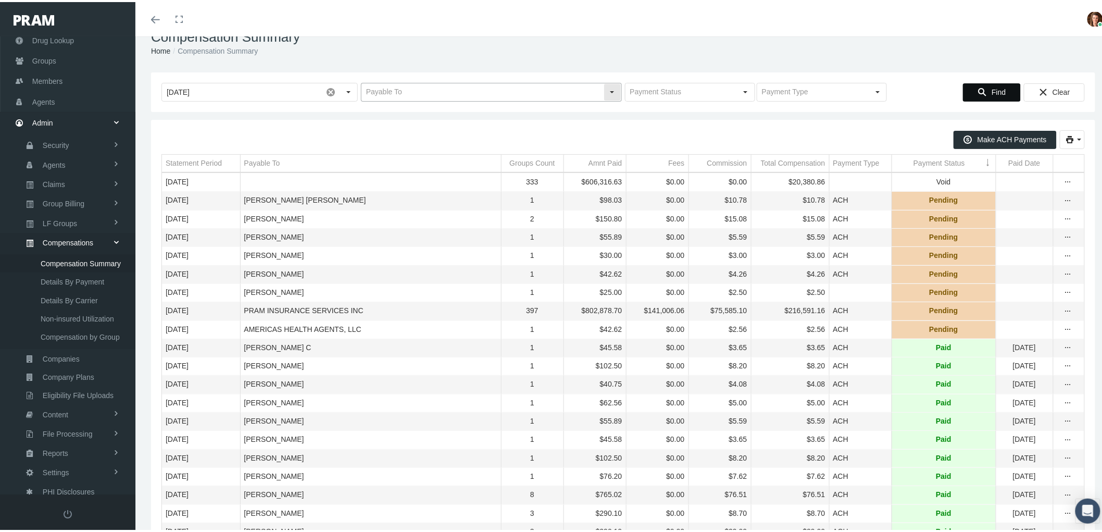
click at [402, 86] on input "text" at bounding box center [483, 90] width 242 height 18
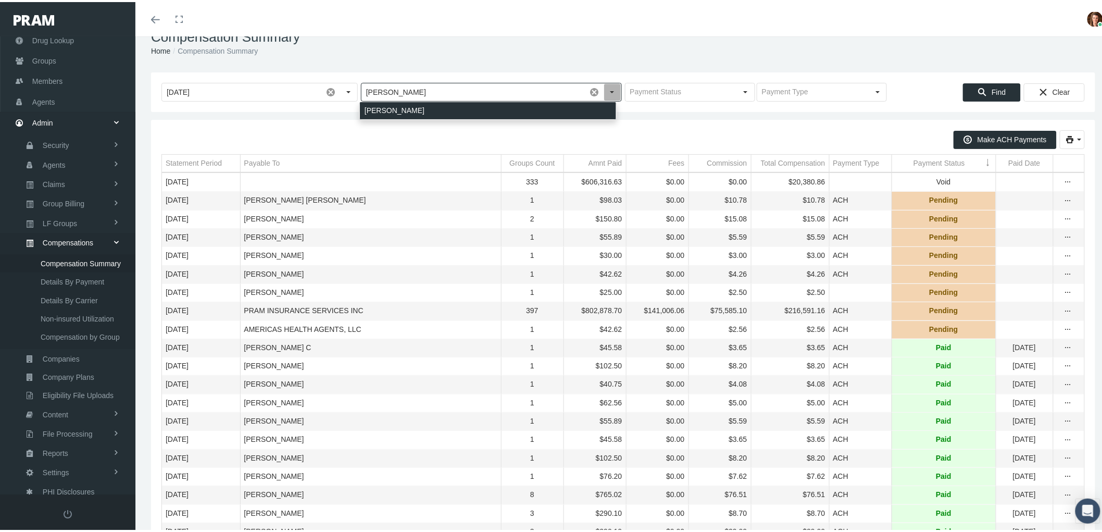
click at [383, 108] on div "BRYSON, SEAN MICHAEL" at bounding box center [488, 108] width 256 height 17
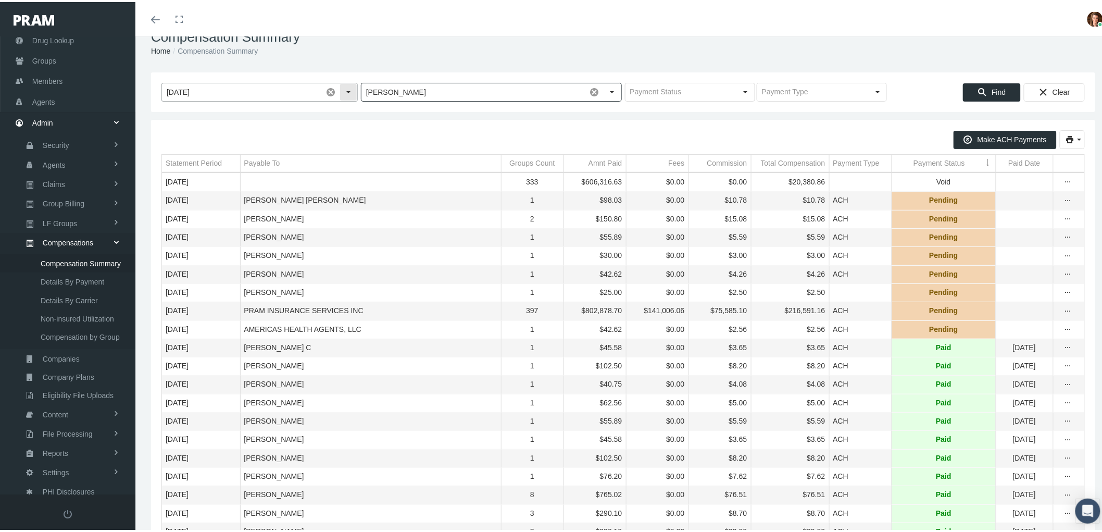
click at [325, 88] on span at bounding box center [331, 90] width 18 height 18
type input "BRYSON, SEAN MICHAEL"
click at [971, 95] on div "Find" at bounding box center [992, 90] width 57 height 17
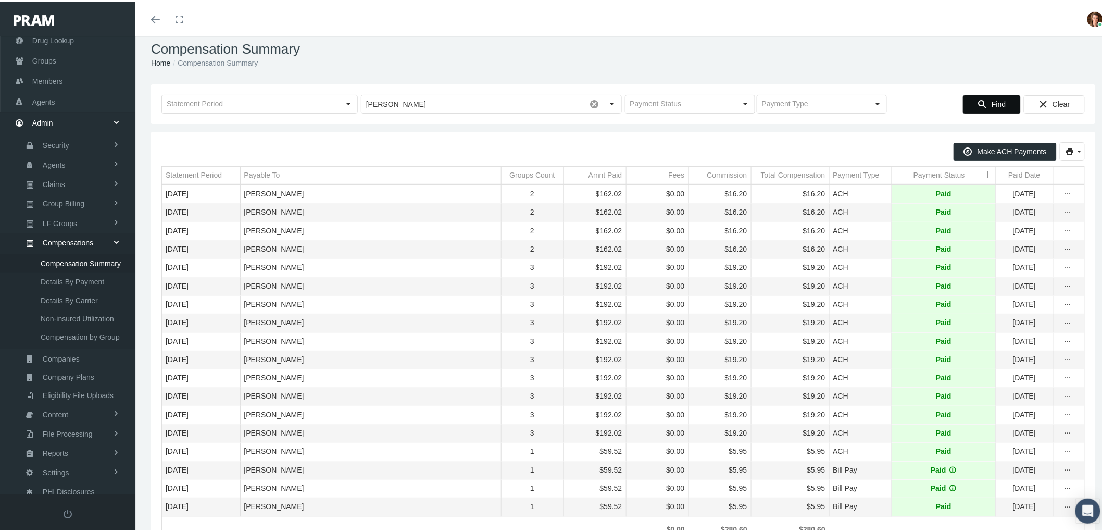
scroll to position [0, 0]
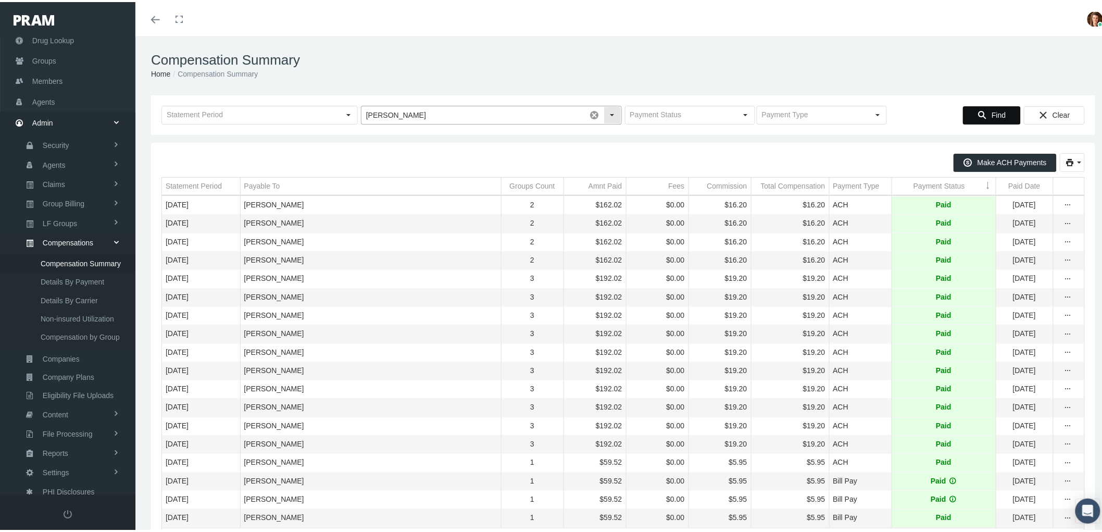
click at [593, 115] on span at bounding box center [595, 113] width 18 height 18
click at [509, 117] on input "text" at bounding box center [483, 113] width 242 height 18
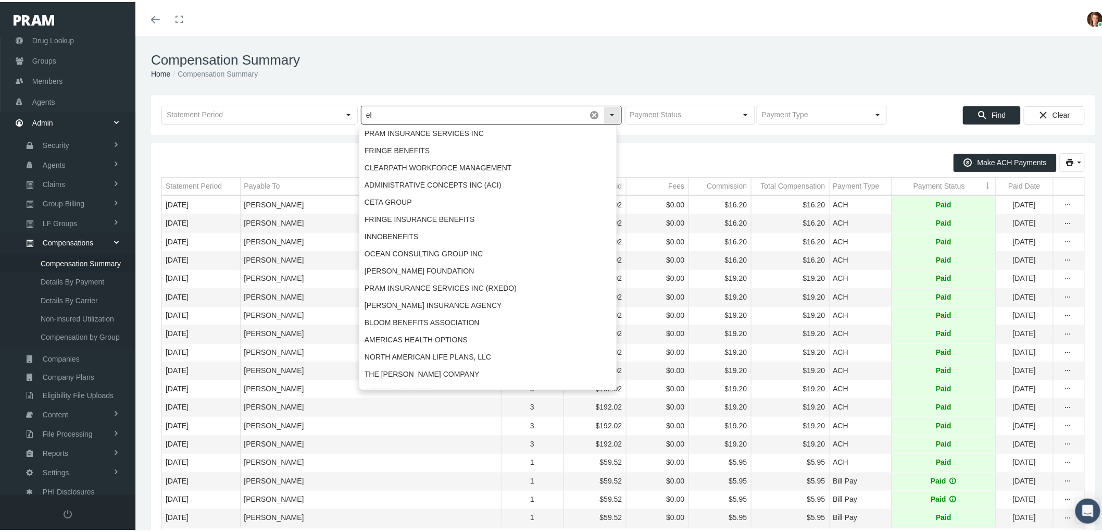
type input "e"
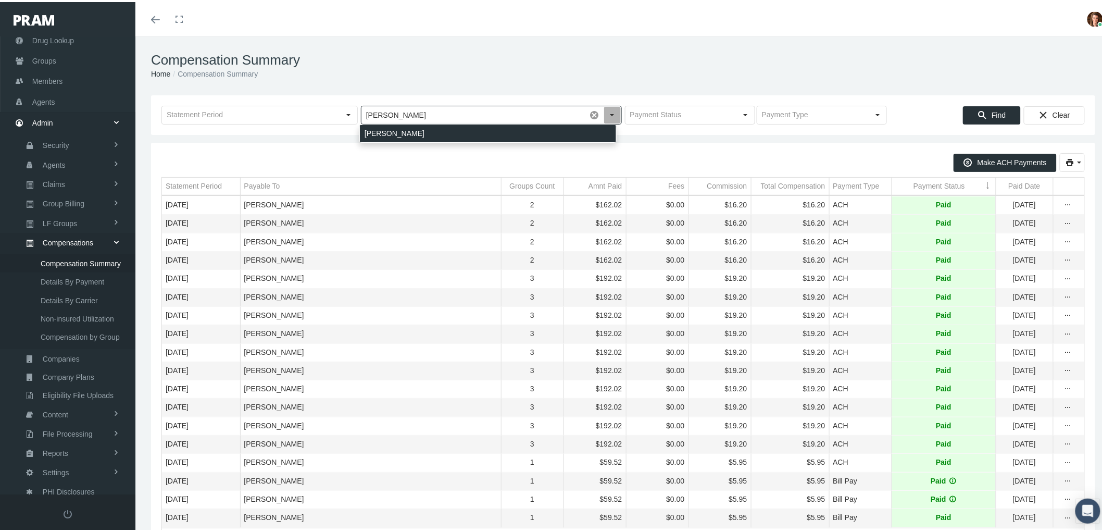
click at [461, 134] on div "MERCOUFFER, ALEXANDRU" at bounding box center [488, 131] width 256 height 17
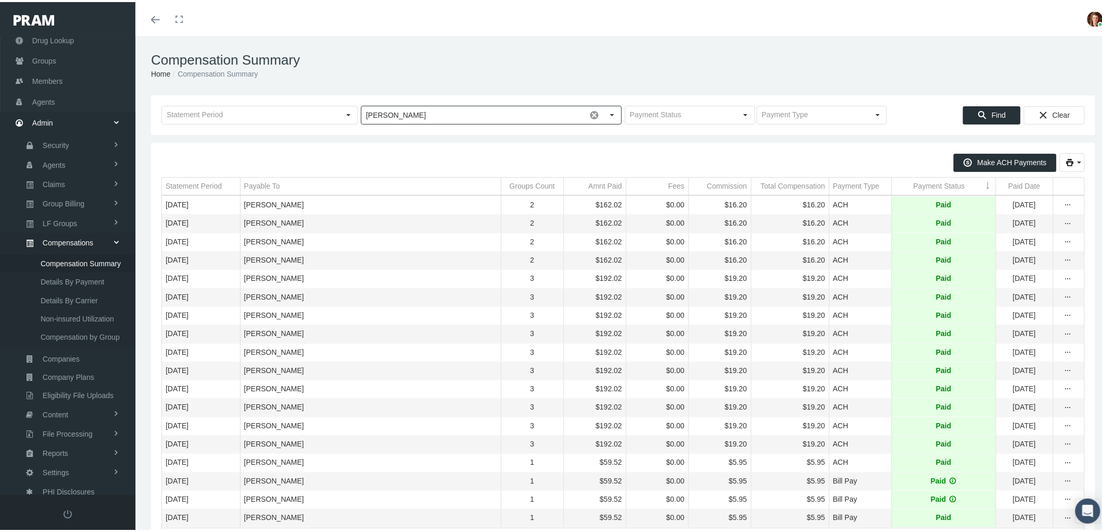
type input "MERCOUFFER, ALEXANDRU"
click at [973, 107] on div "Find" at bounding box center [992, 113] width 57 height 17
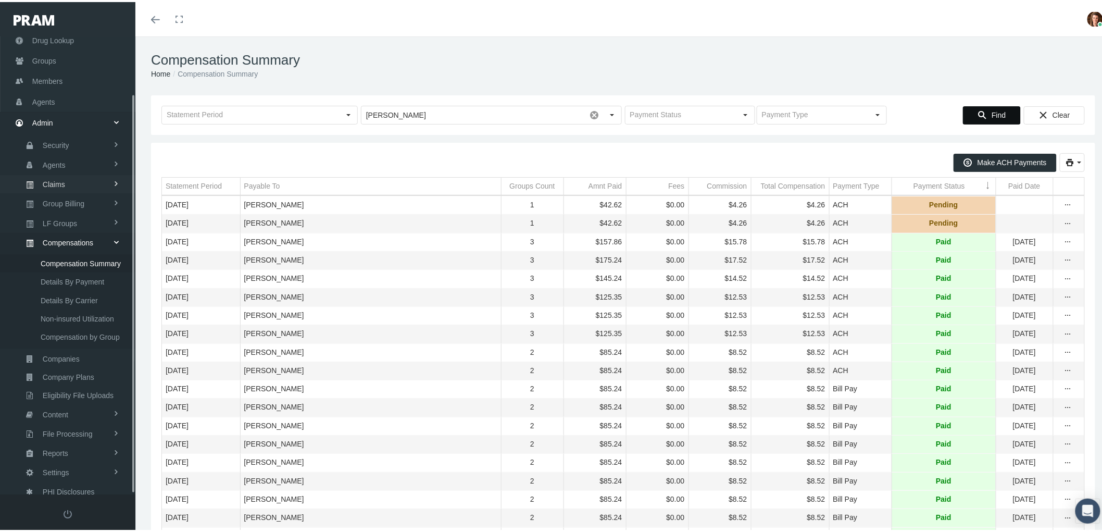
click at [71, 184] on link "Claims" at bounding box center [67, 182] width 135 height 18
click at [68, 232] on span "ACA Claims Invoices" at bounding box center [75, 240] width 68 height 18
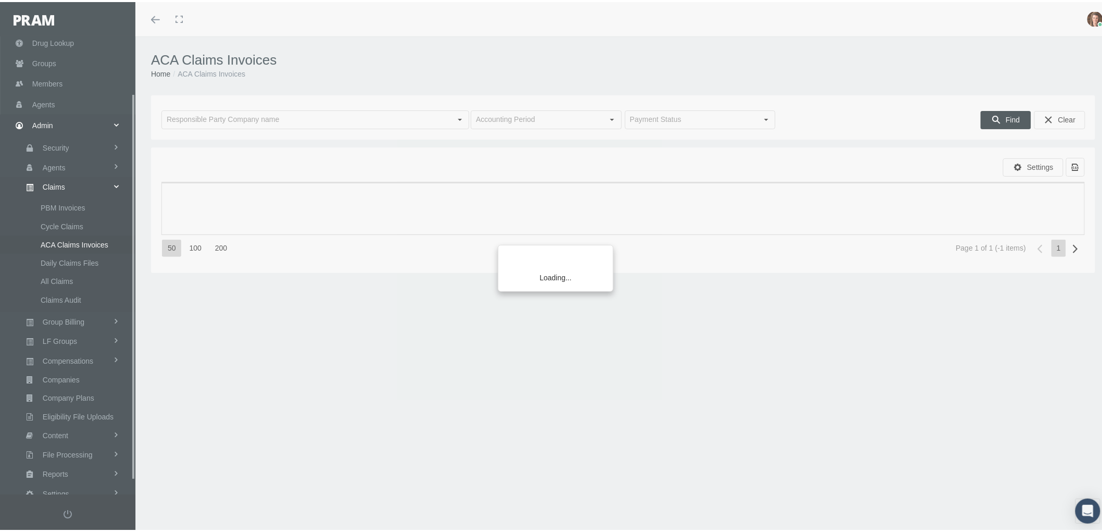
scroll to position [83, 0]
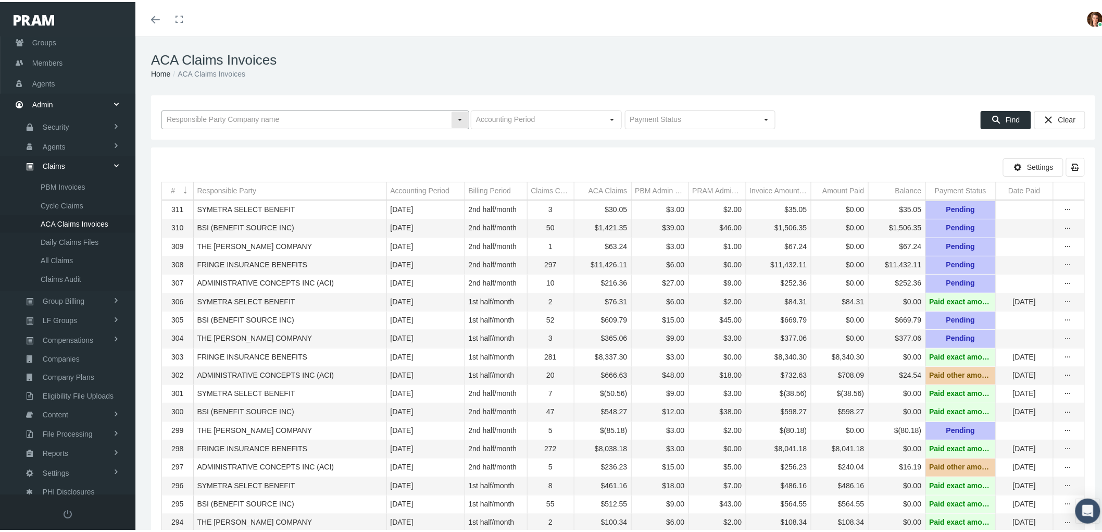
click at [246, 117] on input "text" at bounding box center [306, 118] width 289 height 18
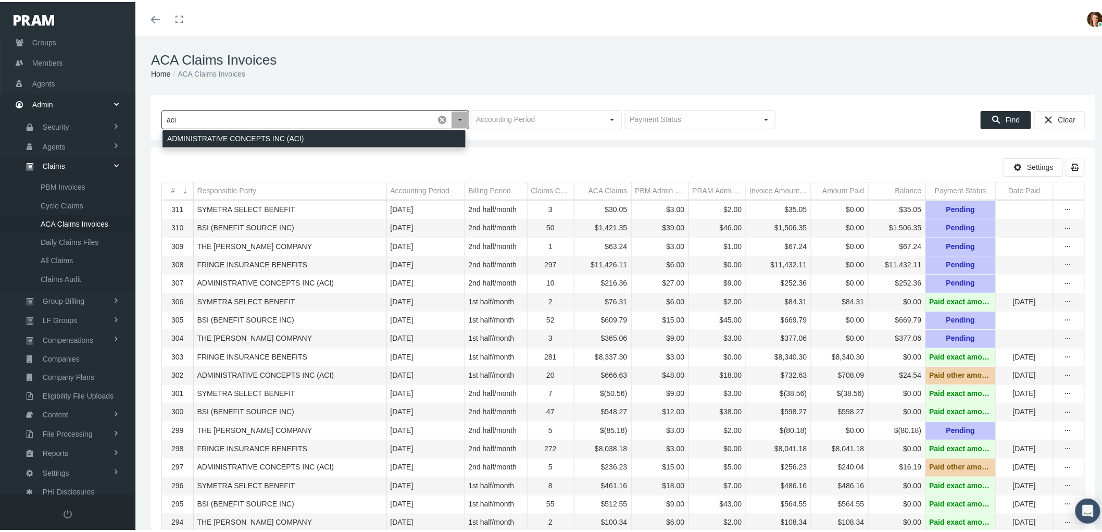
click at [250, 136] on div "ADMINISTRATIVE CONCEPTS INC (ACI)" at bounding box center [314, 136] width 303 height 17
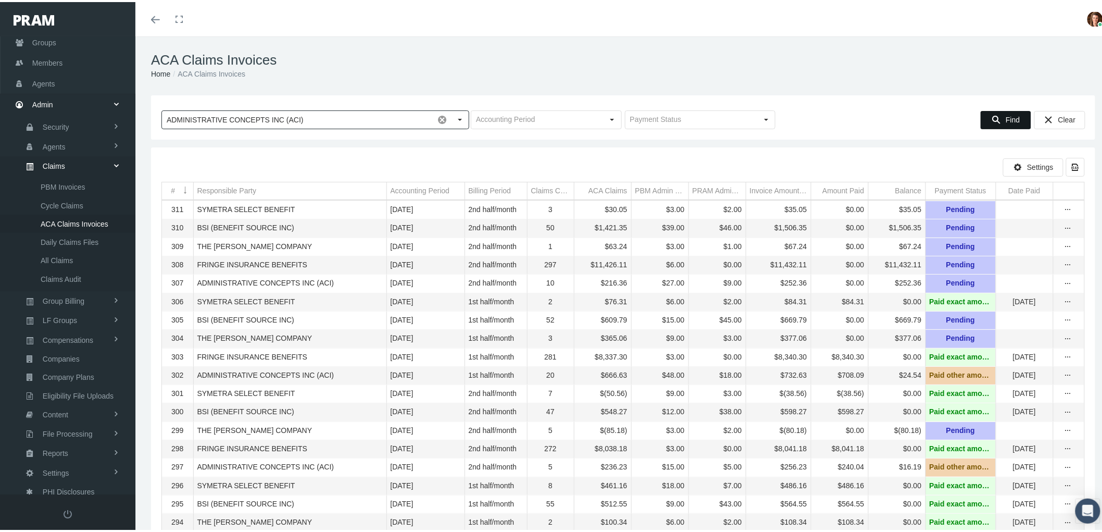
type input "ADMINISTRATIVE CONCEPTS INC (ACI)"
drag, startPoint x: 1003, startPoint y: 115, endPoint x: 994, endPoint y: 114, distance: 9.0
click at [1006, 115] on span "Find" at bounding box center [1013, 118] width 14 height 8
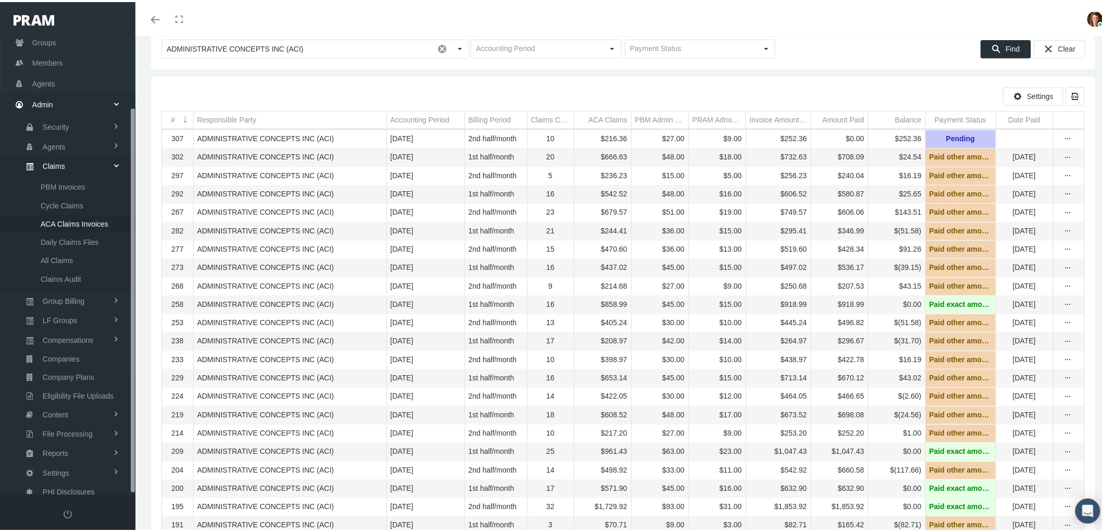
scroll to position [0, 0]
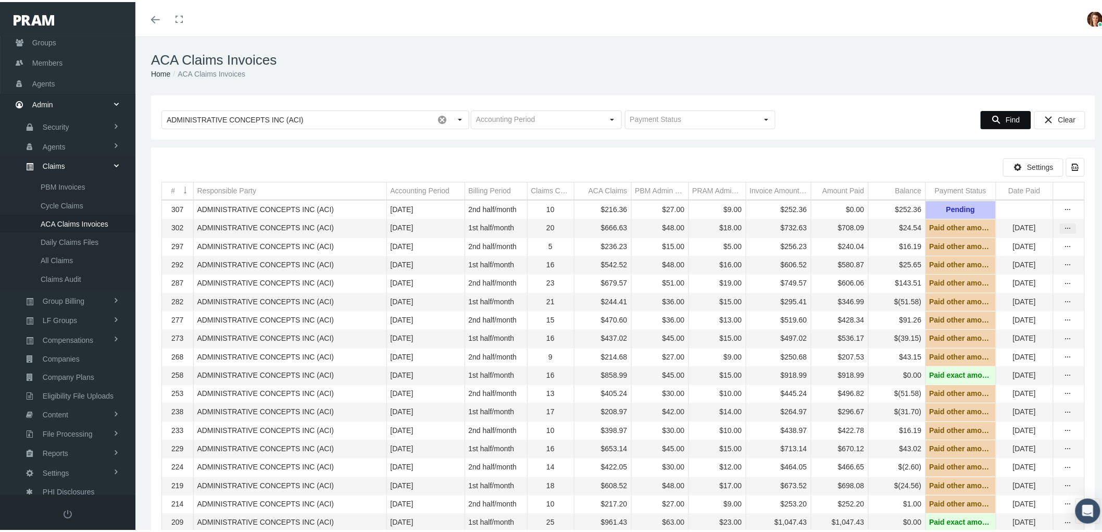
click at [1064, 229] on icon "more" at bounding box center [1068, 226] width 9 height 9
click at [1039, 245] on div "View" at bounding box center [1016, 246] width 102 height 22
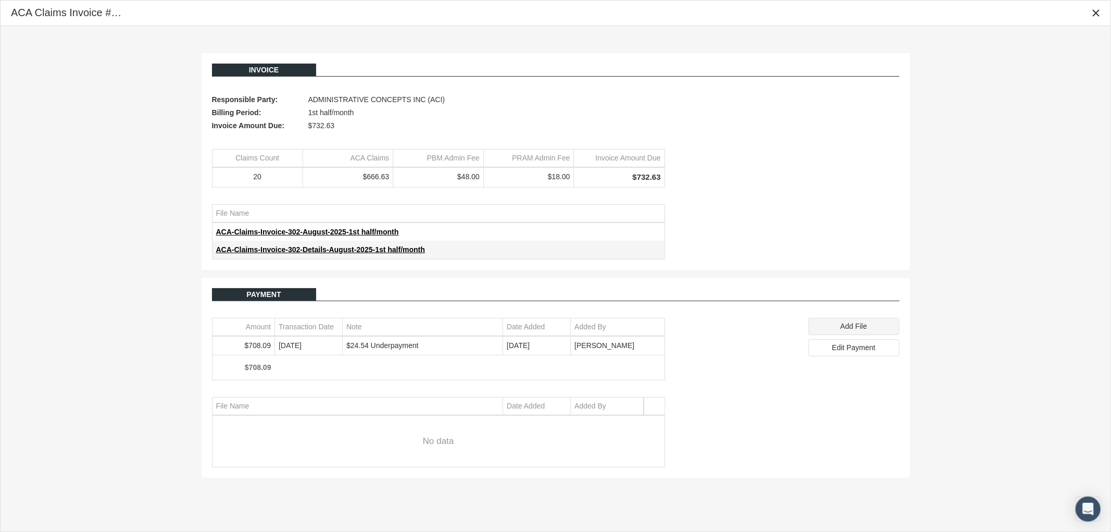
click at [858, 330] on span "Add File" at bounding box center [853, 326] width 27 height 8
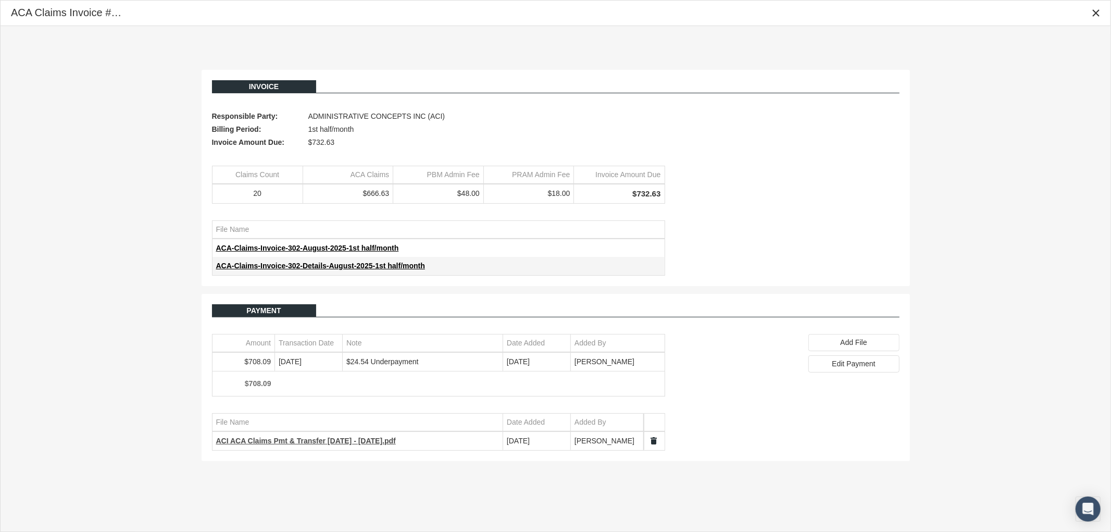
click at [313, 444] on span "ACI ACA Claims Pmt & Transfer [DATE] - [DATE].pdf" at bounding box center [306, 441] width 180 height 8
click at [1095, 8] on icon "Close" at bounding box center [1096, 12] width 9 height 9
